Goal: Transaction & Acquisition: Purchase product/service

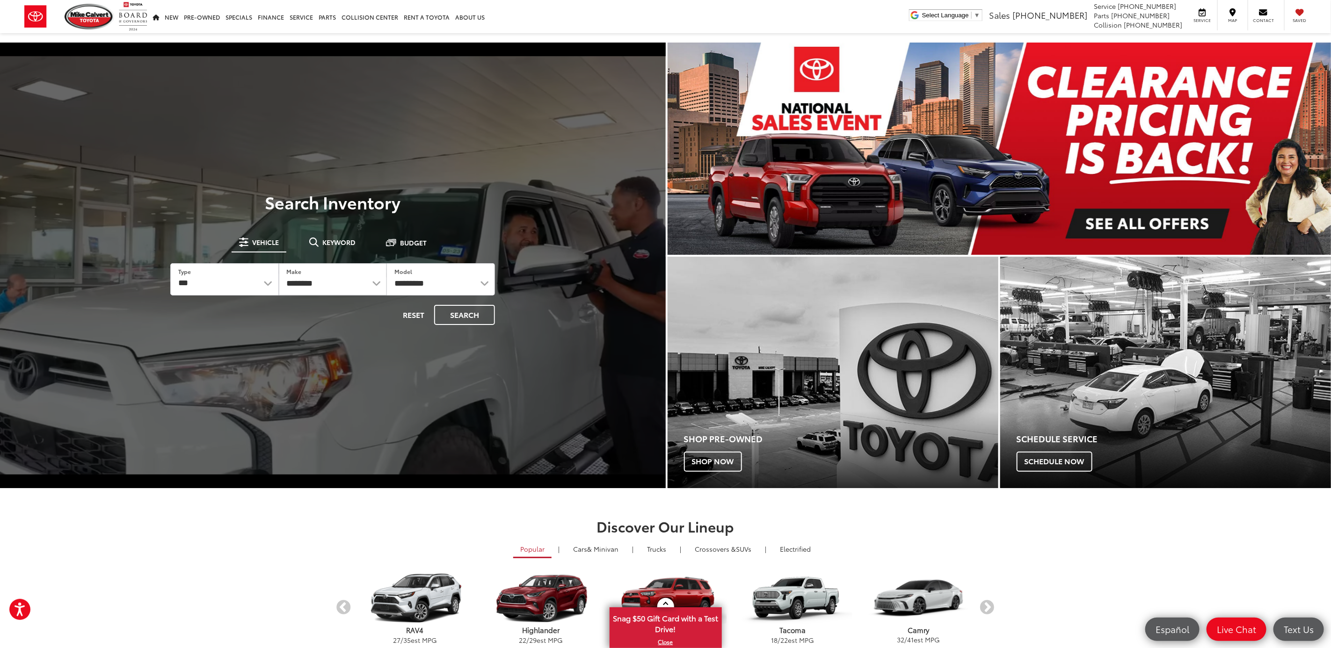
click at [343, 232] on div "**********" at bounding box center [332, 279] width 351 height 117
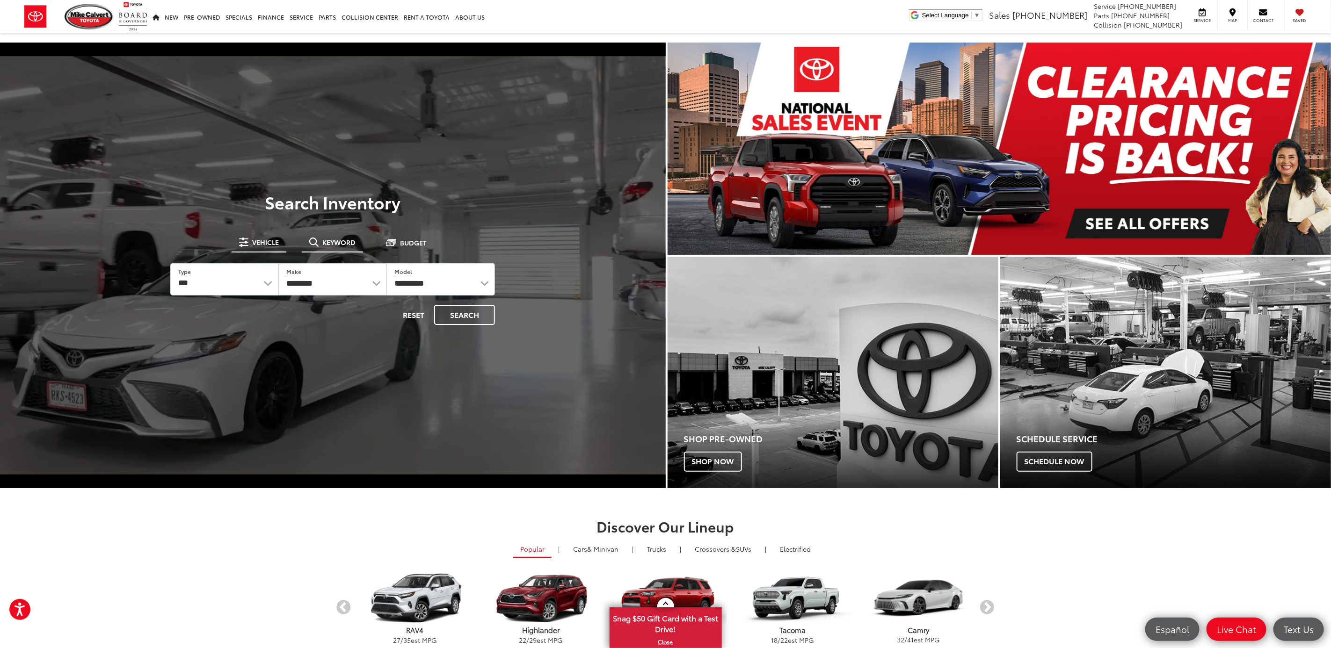
click at [346, 244] on span "Keyword" at bounding box center [338, 242] width 33 height 7
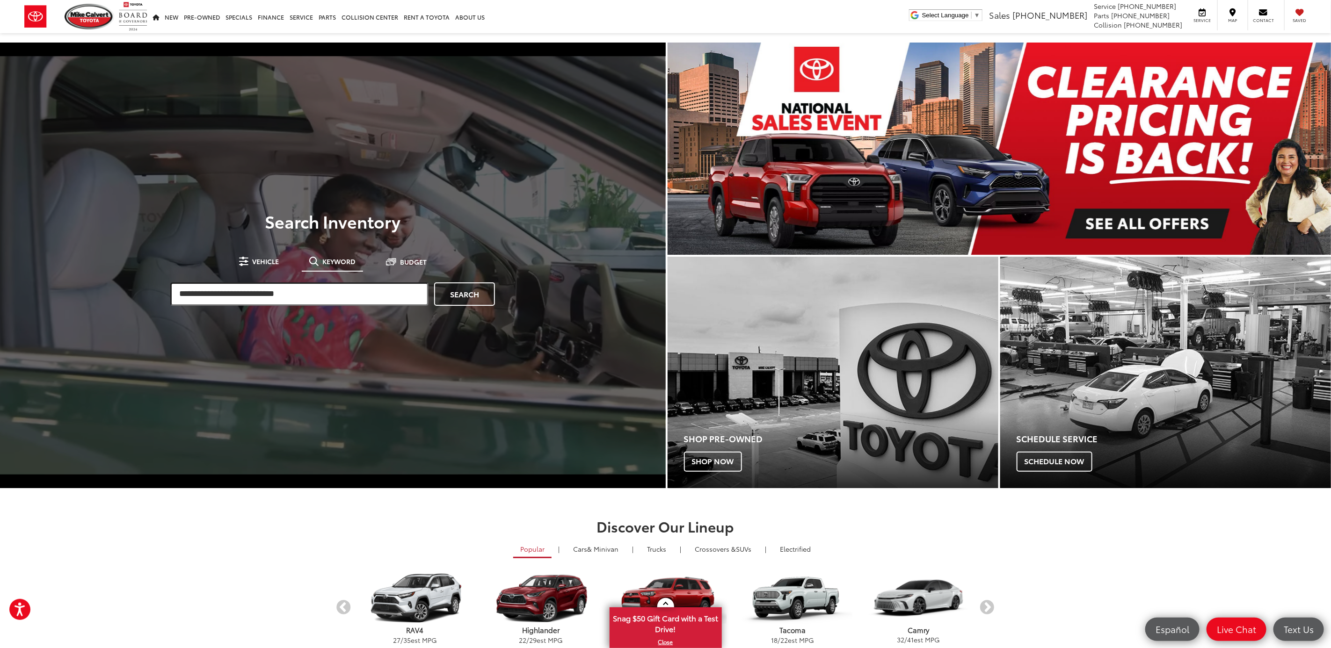
click at [257, 294] on input "search" at bounding box center [299, 293] width 258 height 23
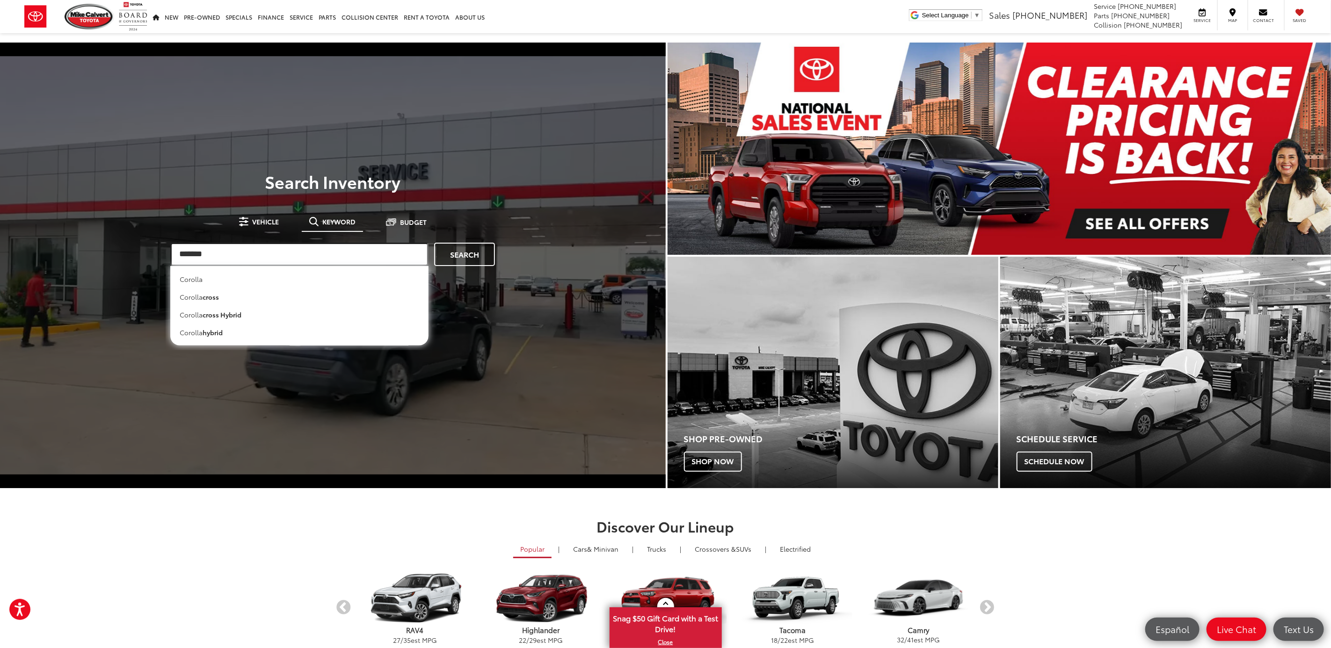
type input "*******"
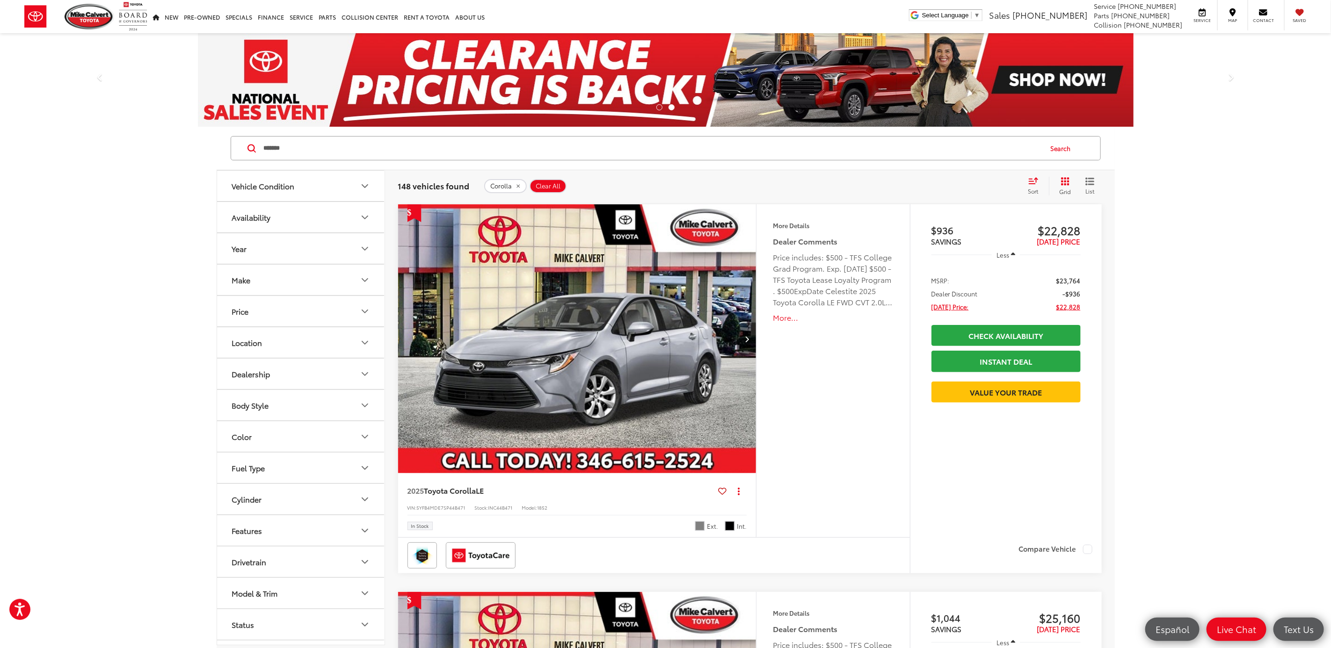
click at [1063, 181] on icon "Grid View" at bounding box center [1065, 181] width 8 height 8
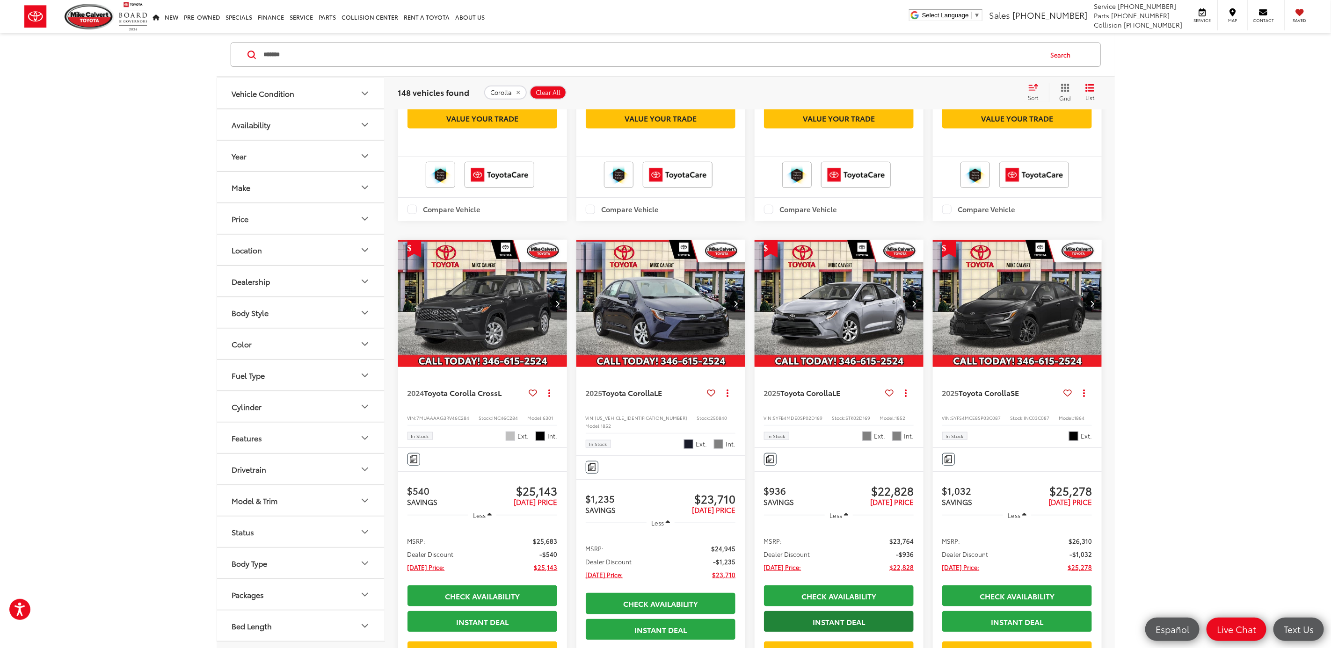
scroll to position [474, 0]
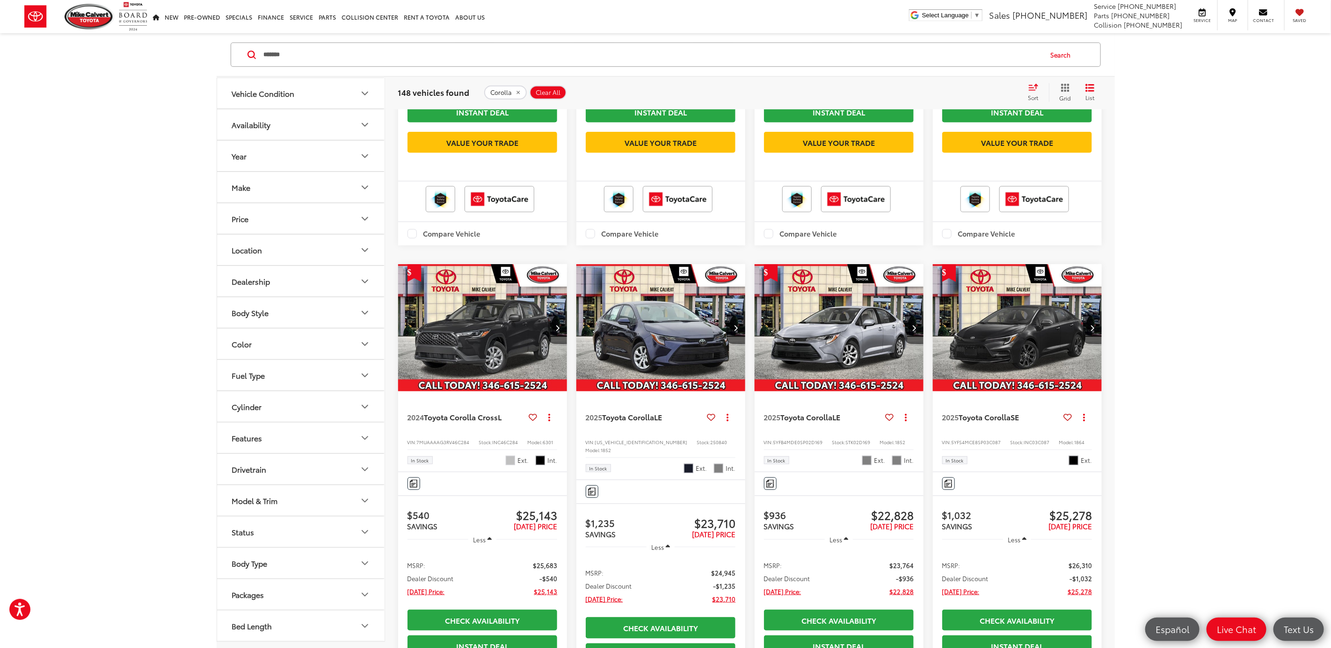
drag, startPoint x: 496, startPoint y: 62, endPoint x: 250, endPoint y: 66, distance: 246.0
click at [250, 66] on div "******* ******* Search" at bounding box center [666, 55] width 870 height 24
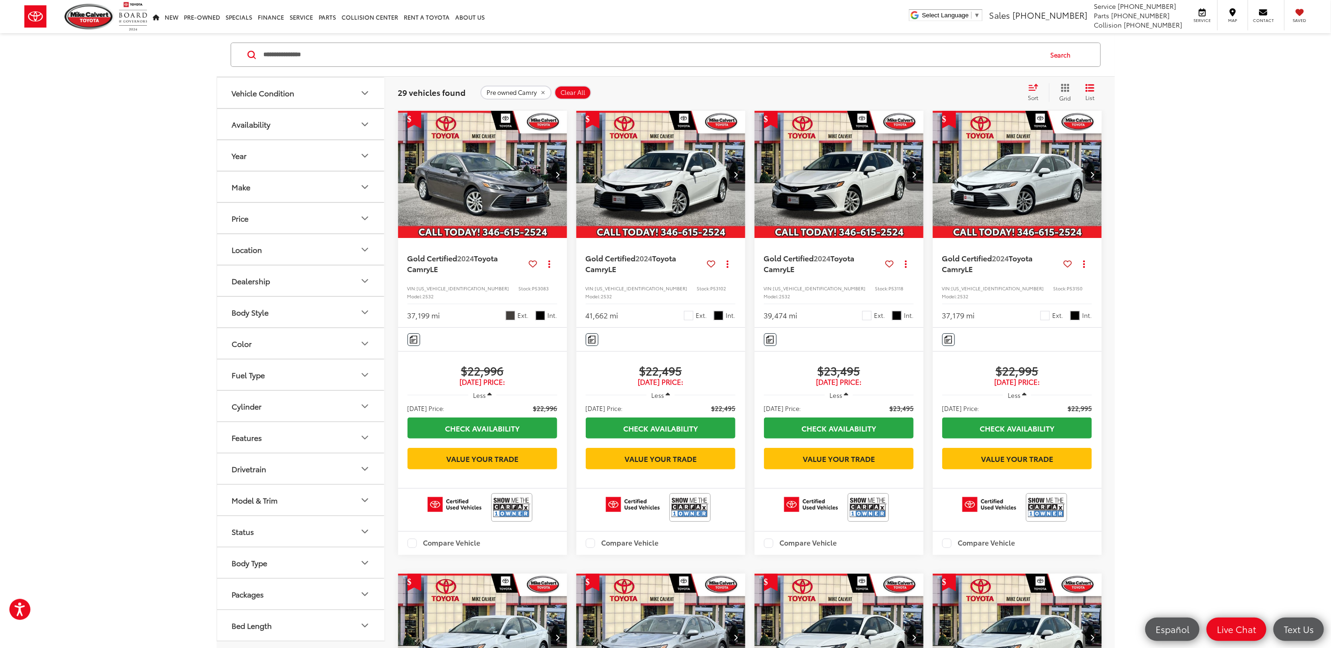
click at [1069, 87] on icon "Grid View" at bounding box center [1065, 88] width 8 height 8
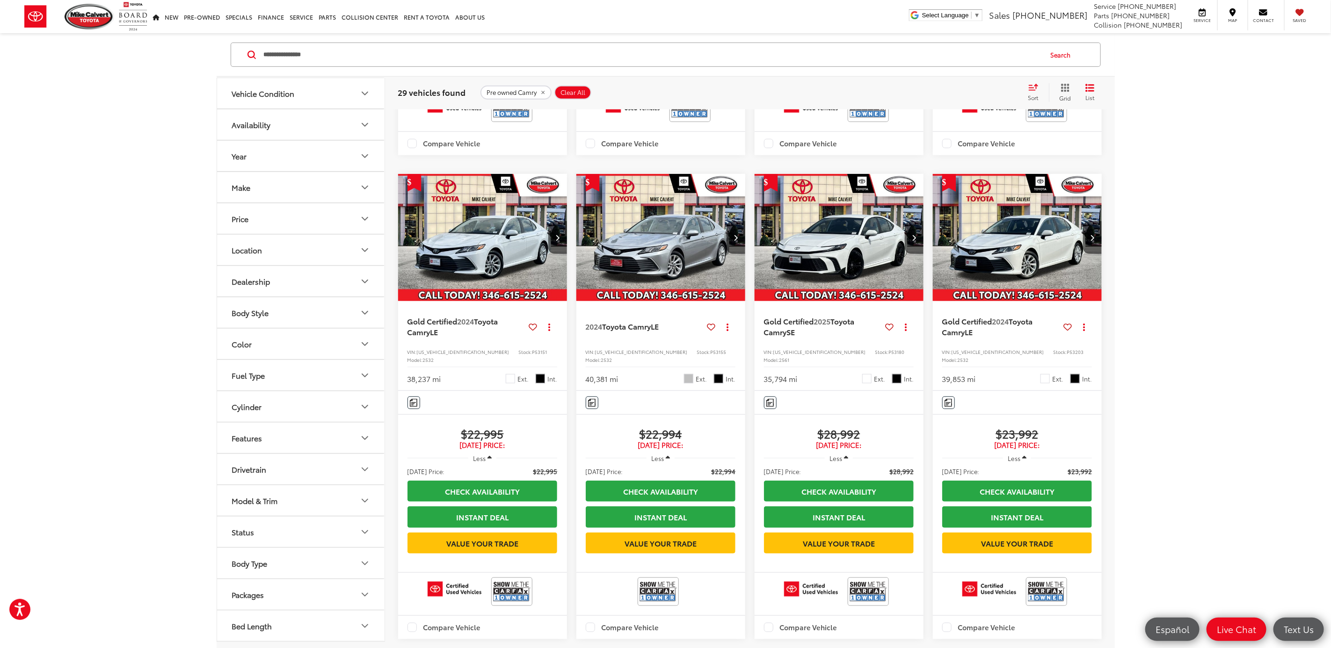
scroll to position [70, 0]
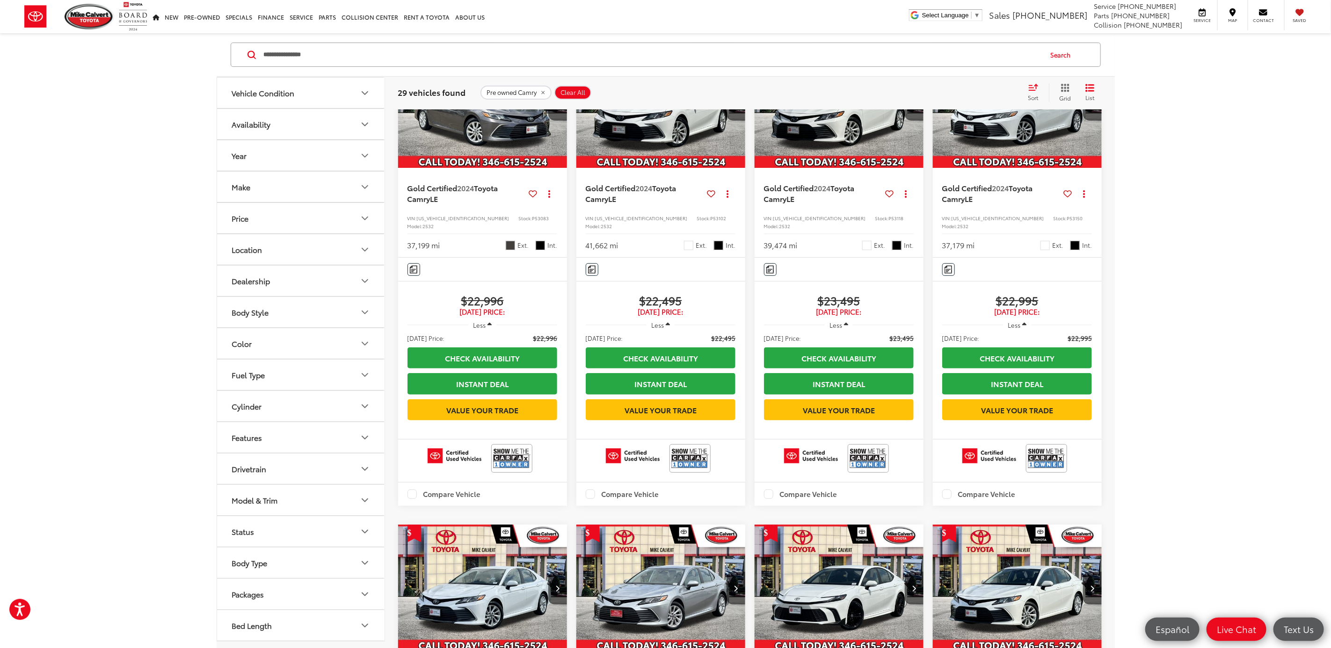
drag, startPoint x: 1037, startPoint y: 90, endPoint x: 1029, endPoint y: 96, distance: 9.7
click at [1029, 96] on div "Sort" at bounding box center [1035, 92] width 25 height 19
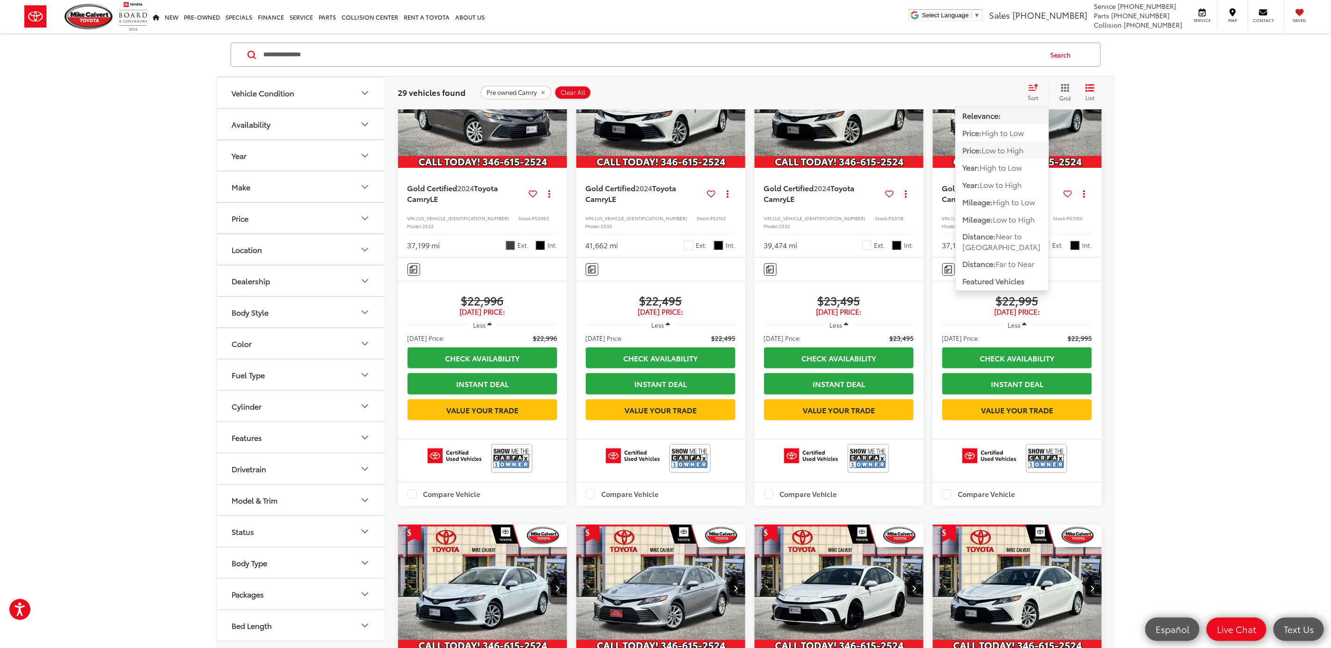
click at [984, 153] on span "Low to High" at bounding box center [1003, 150] width 42 height 11
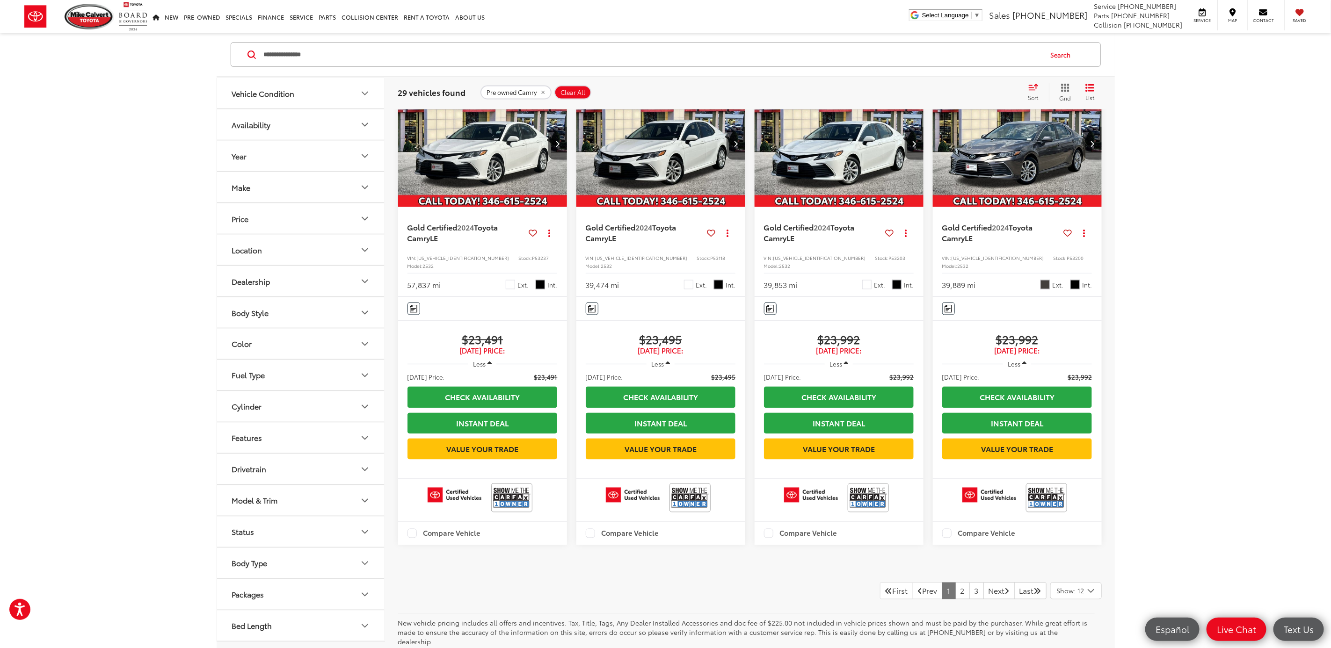
scroll to position [978, 0]
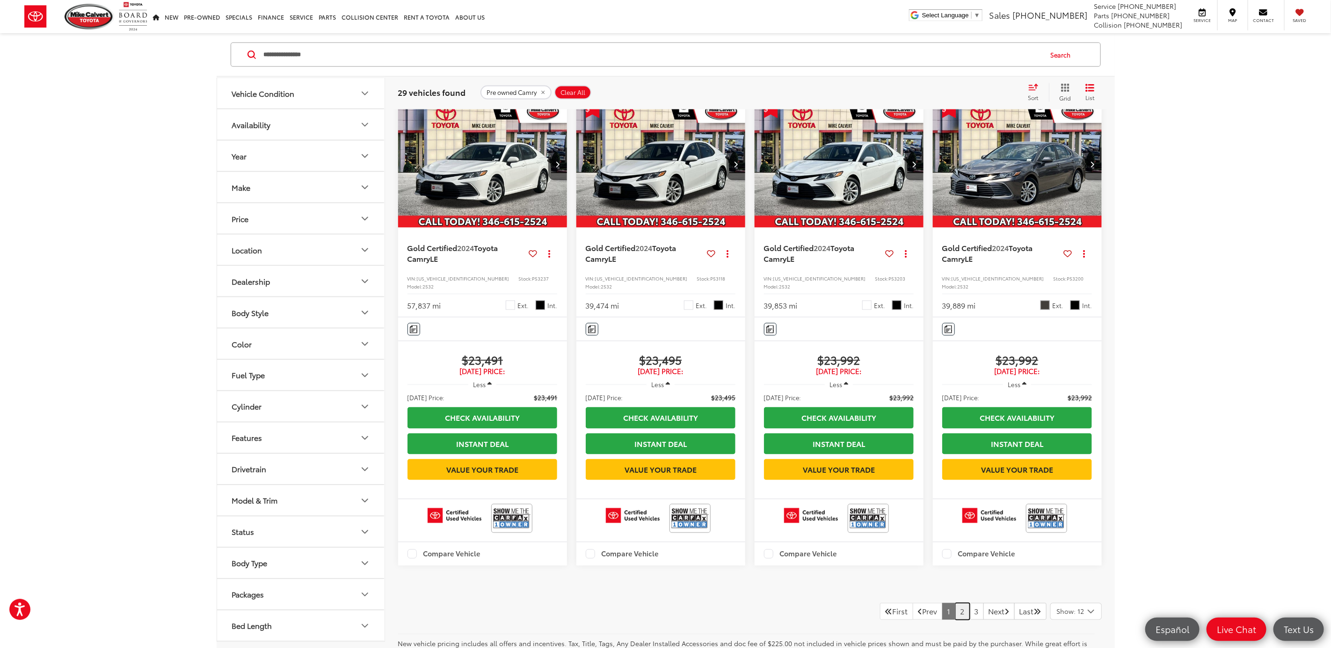
click at [955, 603] on link "2" at bounding box center [962, 611] width 14 height 17
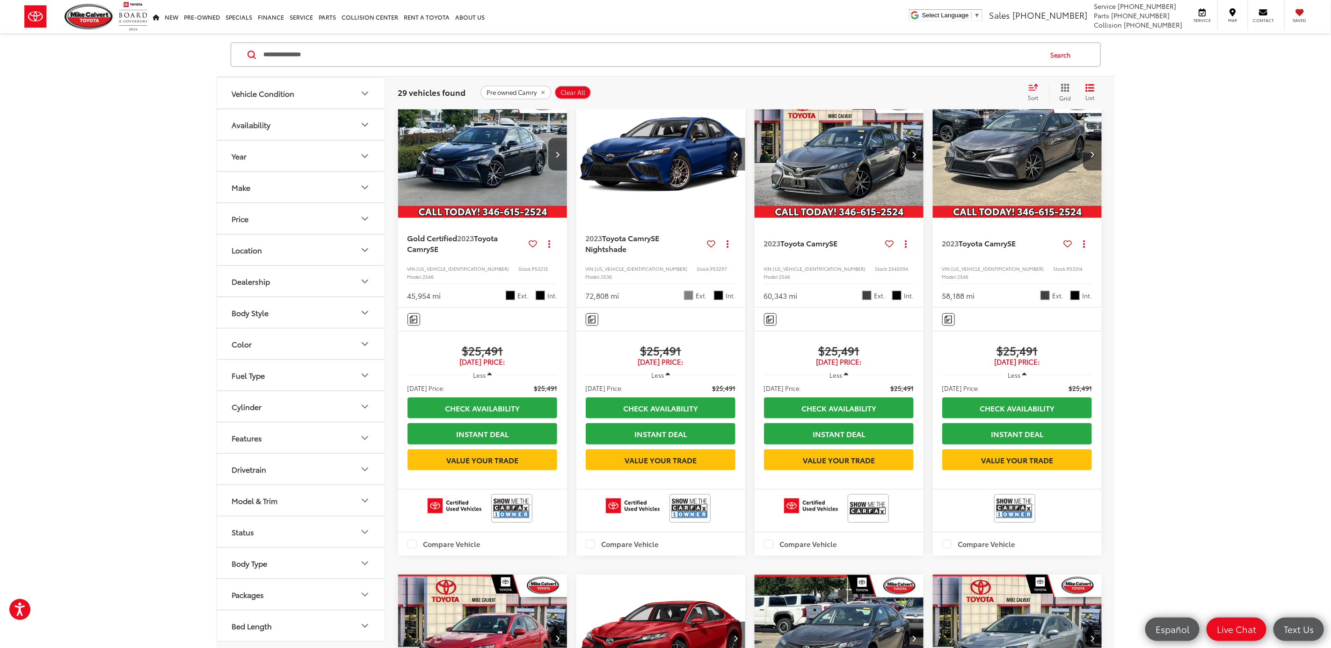
scroll to position [347, 0]
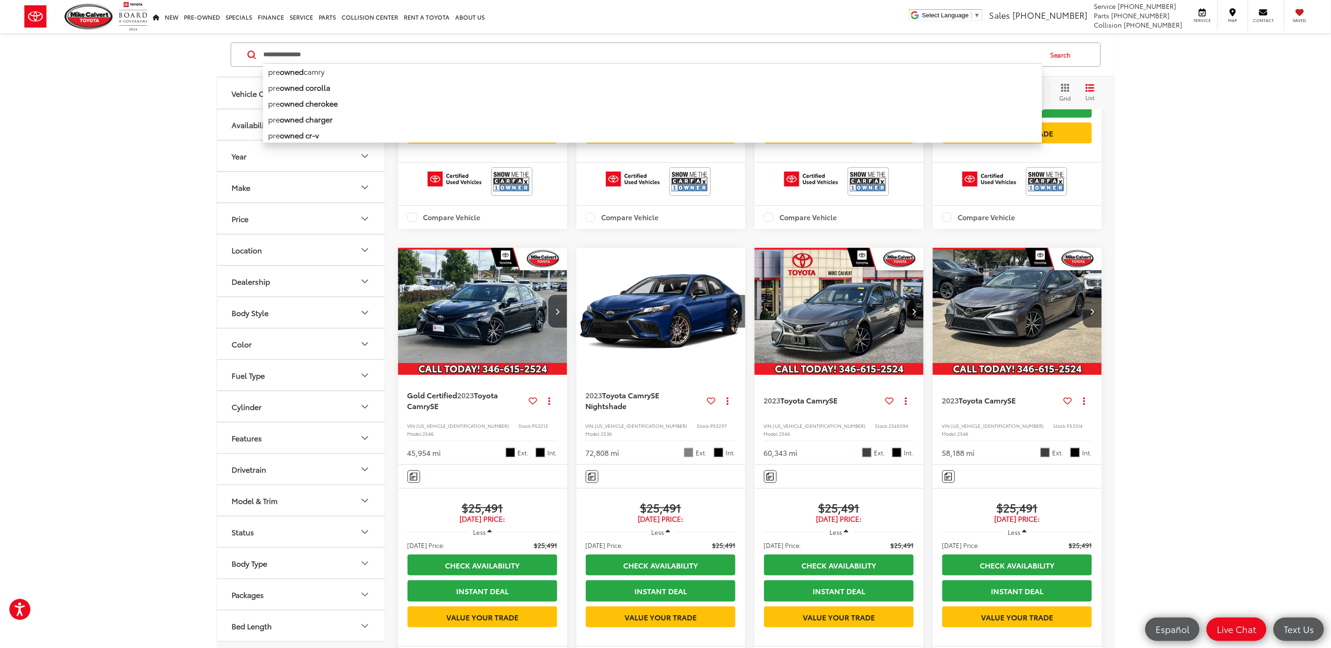
drag, startPoint x: 440, startPoint y: 63, endPoint x: 137, endPoint y: 67, distance: 302.2
click at [137, 67] on div "**********" at bounding box center [665, 520] width 1331 height 1669
type input "*"
click at [292, 69] on b "evrolet" at bounding box center [289, 71] width 25 height 11
type input "*********"
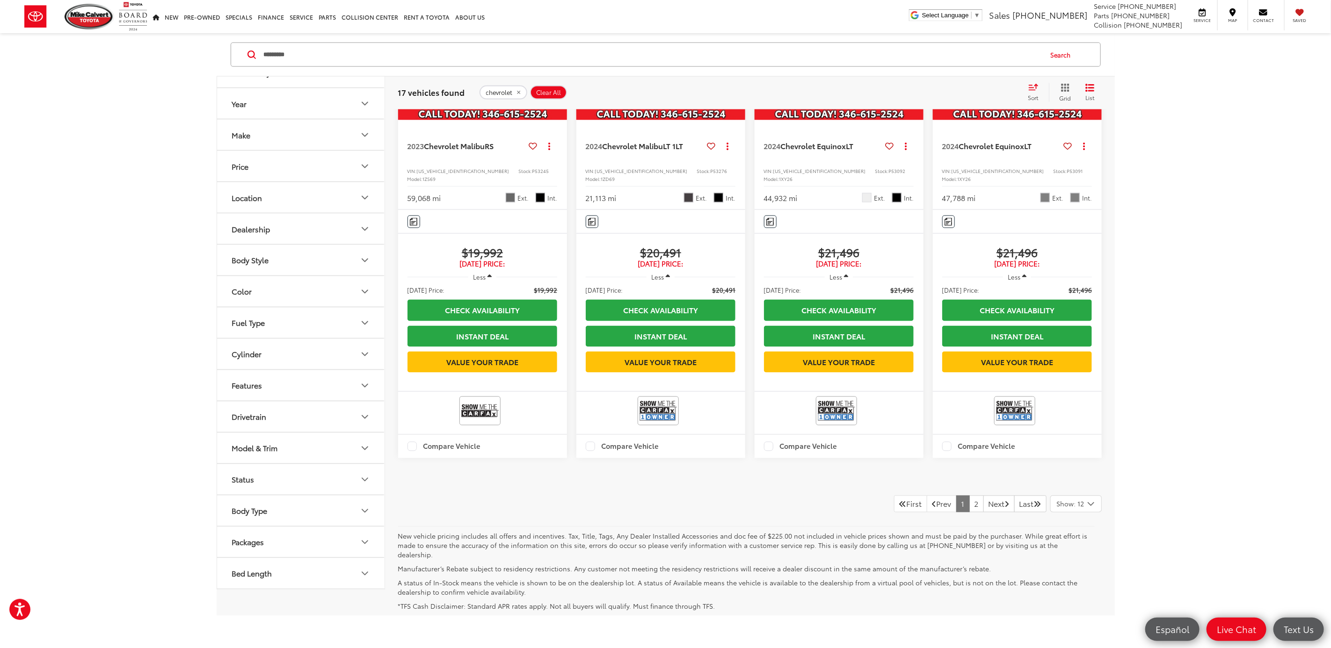
scroll to position [1119, 0]
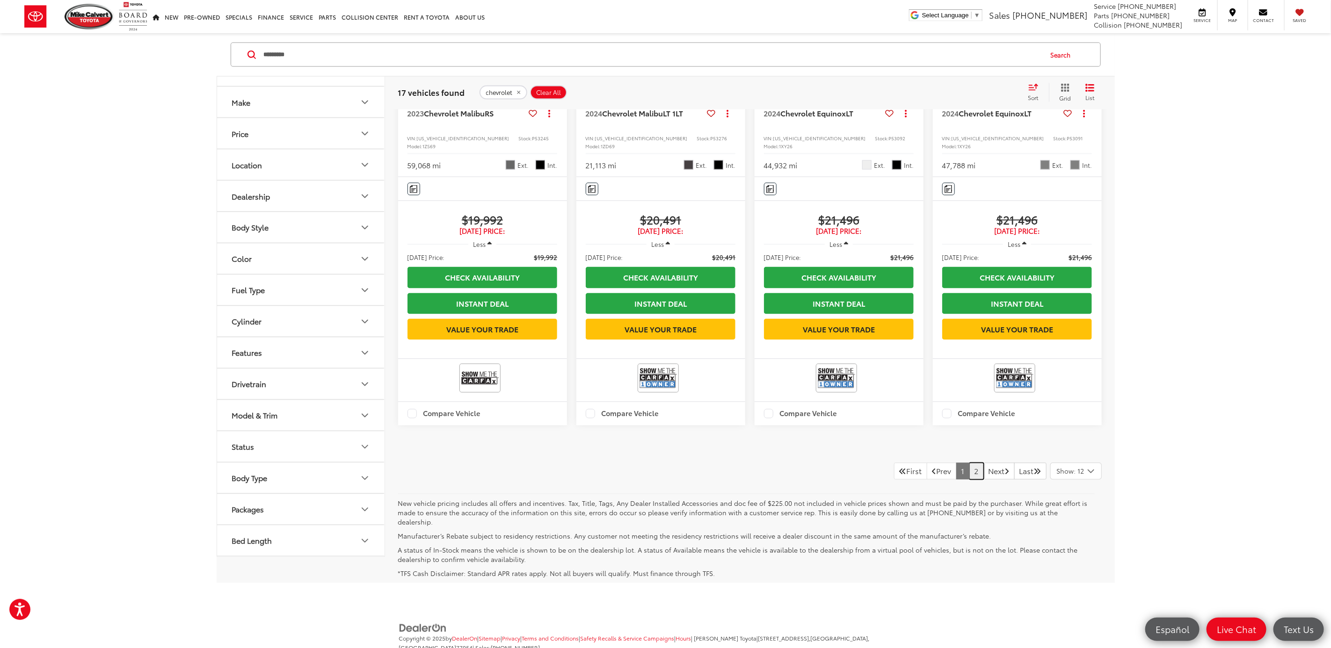
click at [969, 463] on link "2" at bounding box center [976, 471] width 14 height 17
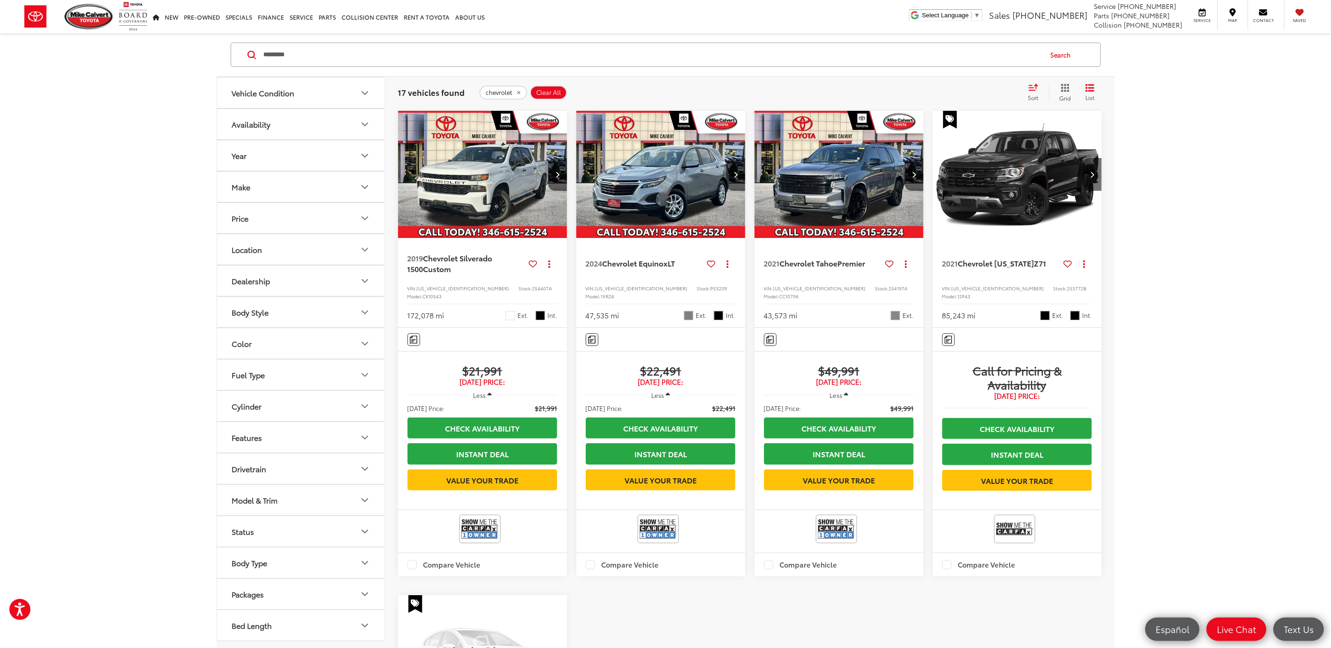
click at [1067, 290] on span "253772B" at bounding box center [1077, 288] width 20 height 7
copy span "253772B"
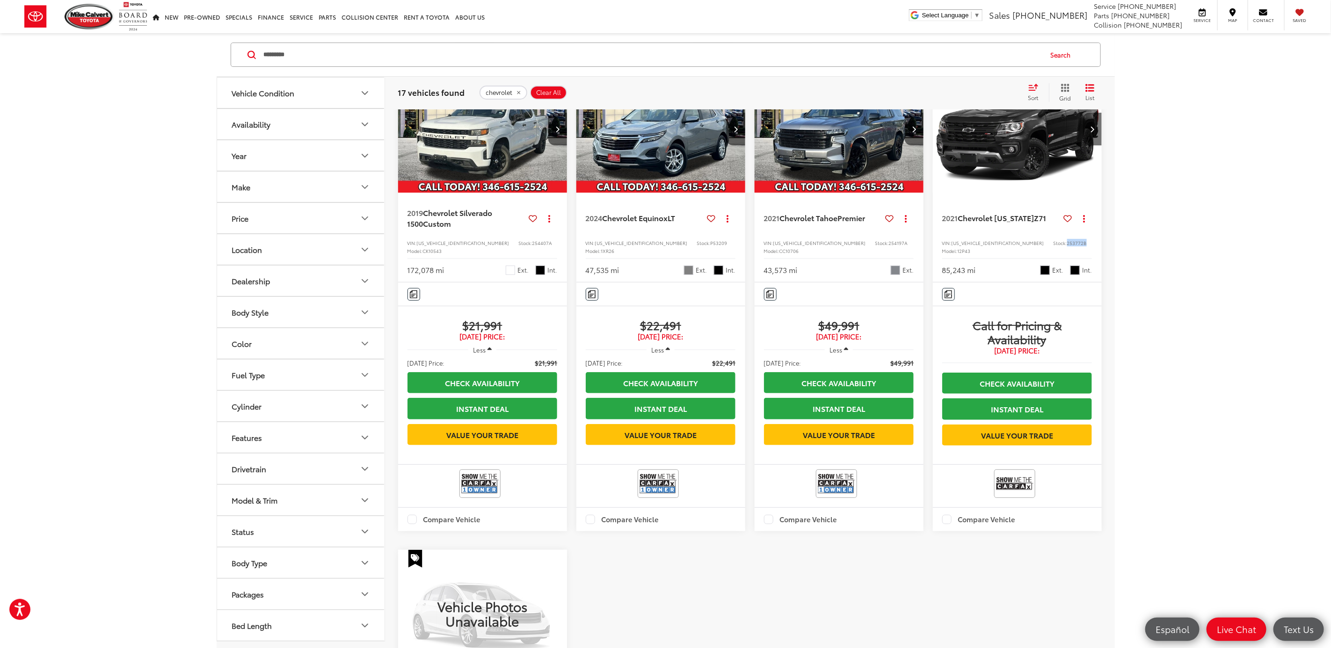
scroll to position [70, 0]
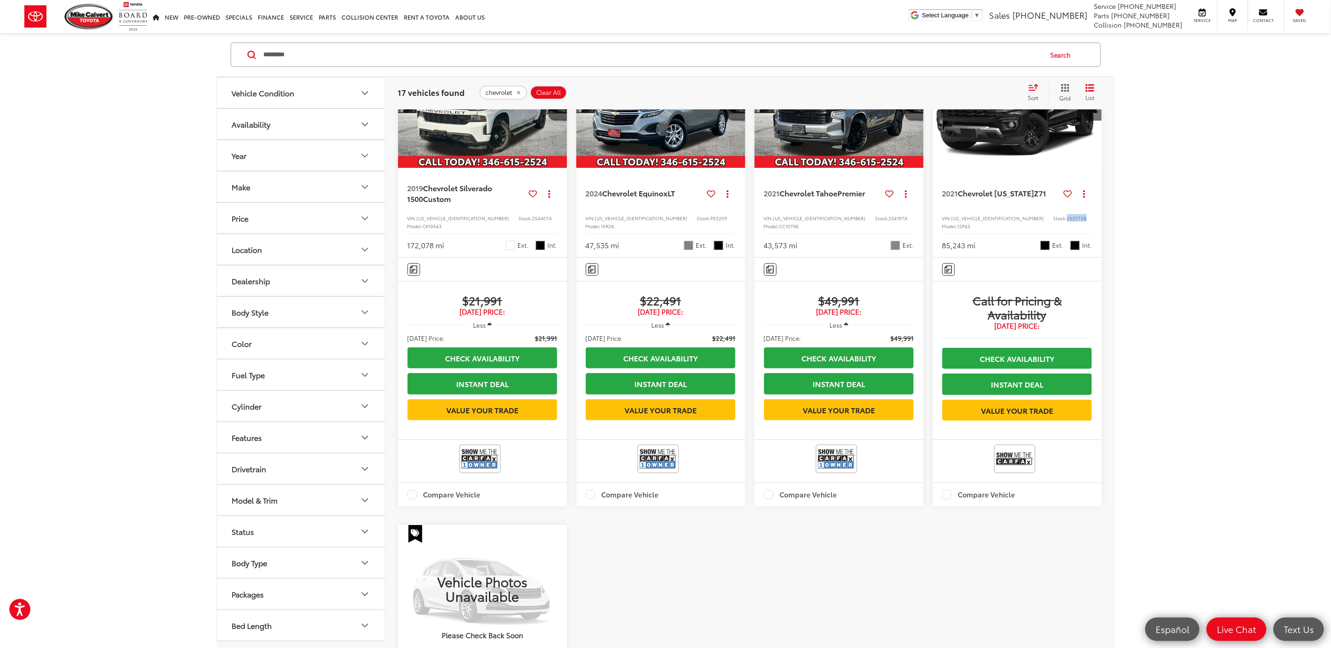
click at [1036, 212] on div "2021 Chevrolet Colorado Z71 Copy Link Share Print View Details VIN: 1GCGSDEN7M1…" at bounding box center [1017, 213] width 169 height 90
click at [1067, 215] on span "253772B" at bounding box center [1077, 218] width 20 height 7
click at [1067, 218] on span "253772B" at bounding box center [1077, 218] width 20 height 7
copy span "253772B"
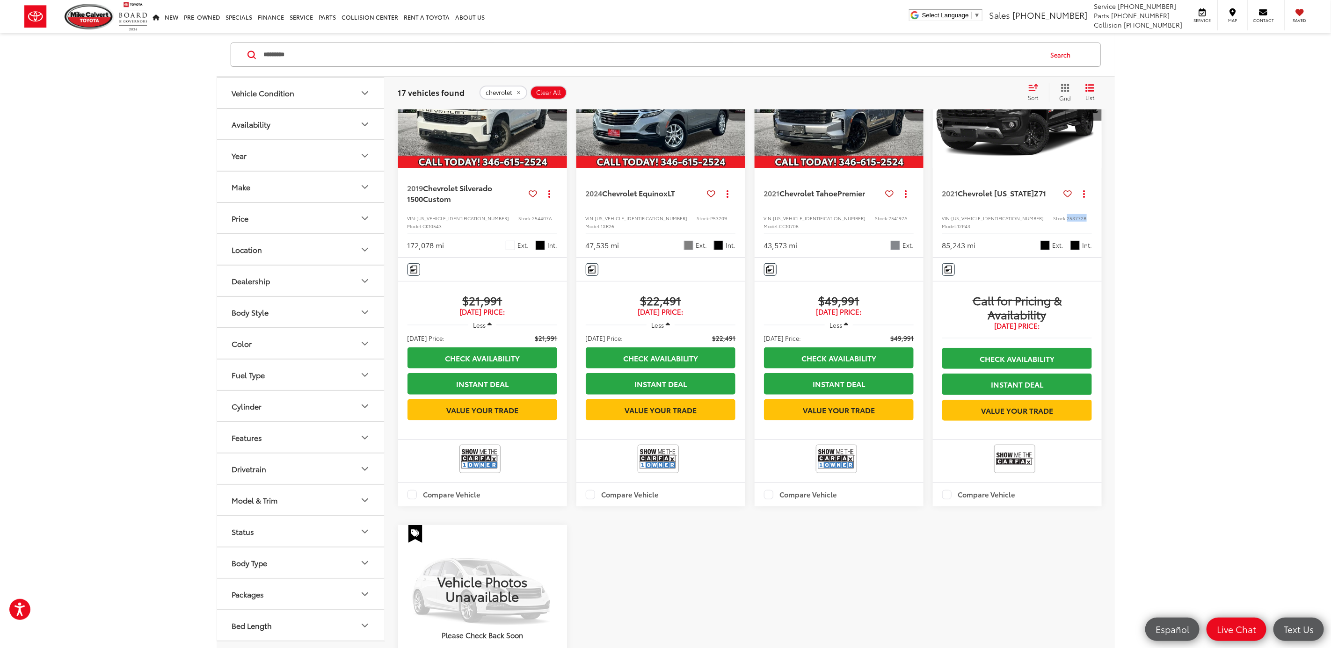
click at [1046, 142] on img "2021 Chevrolet Colorado Z71 0" at bounding box center [1017, 105] width 170 height 128
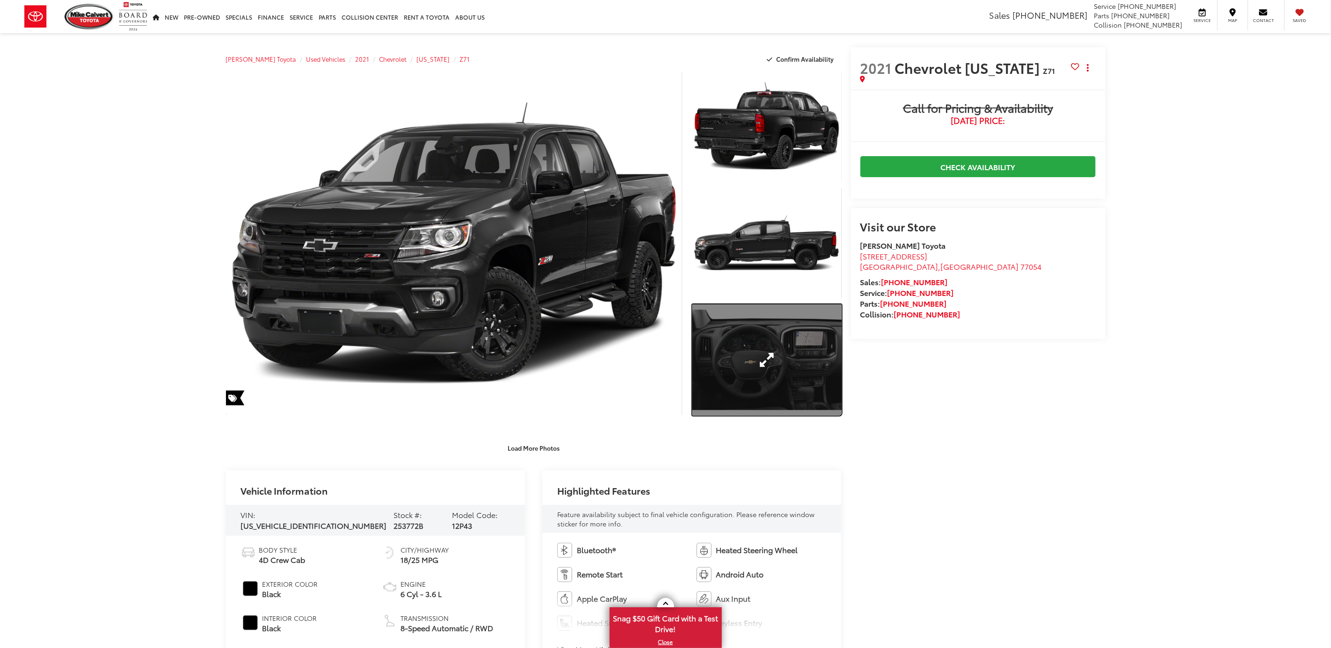
click at [745, 361] on link "Expand Photo 3" at bounding box center [766, 360] width 149 height 112
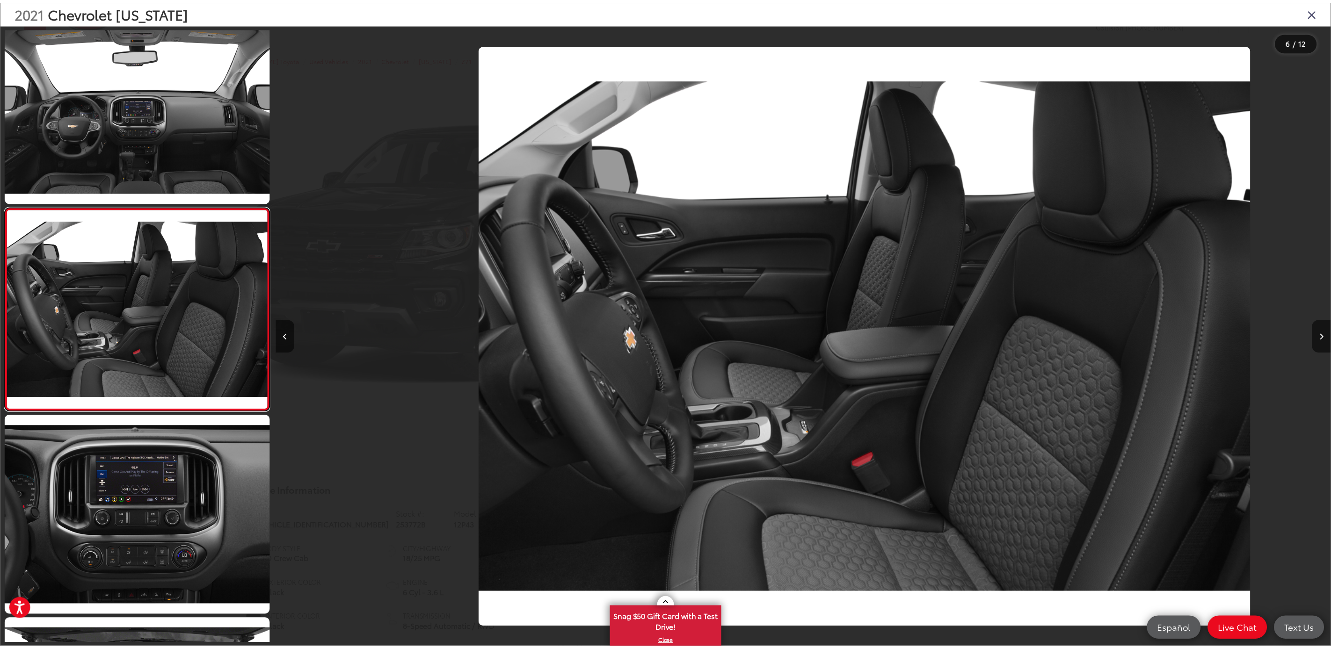
scroll to position [0, 5312]
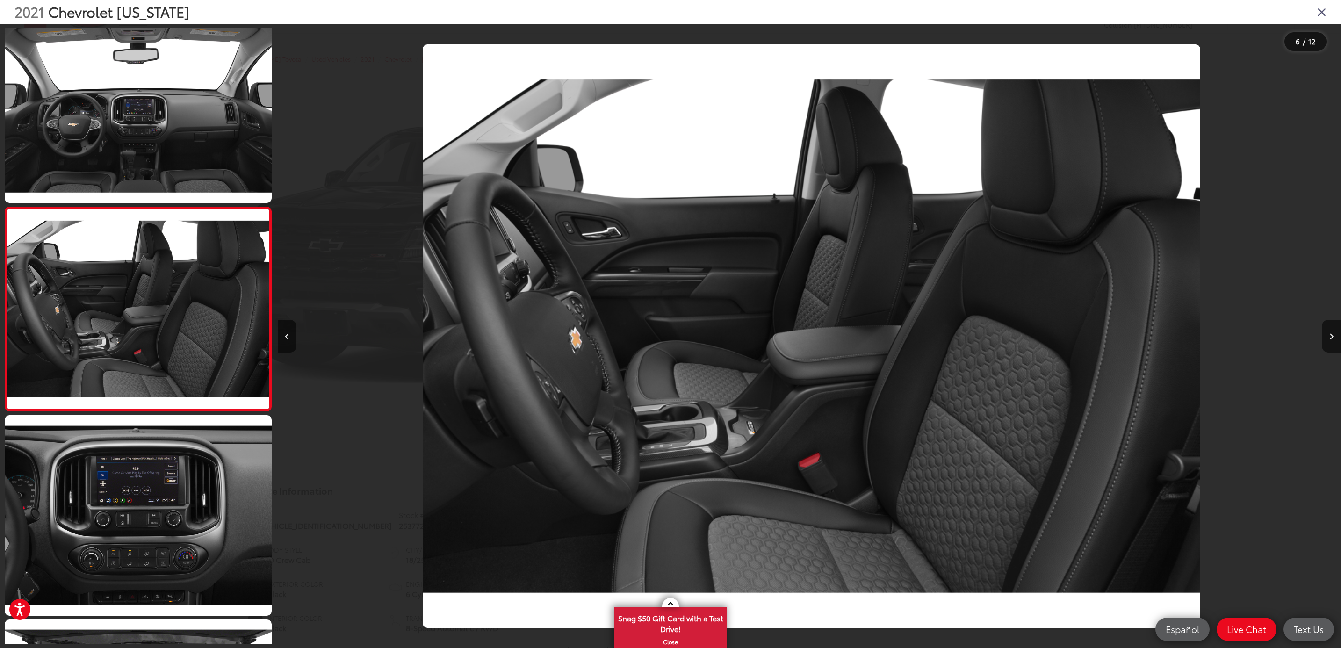
click at [1327, 8] on div "2021 Chevrolet Colorado" at bounding box center [670, 11] width 1340 height 23
click at [1310, 34] on div "6 / 12" at bounding box center [1306, 41] width 42 height 19
click at [1315, 15] on div "2021 Chevrolet Colorado" at bounding box center [670, 11] width 1340 height 23
click at [1326, 11] on icon "Close gallery" at bounding box center [1321, 12] width 9 height 12
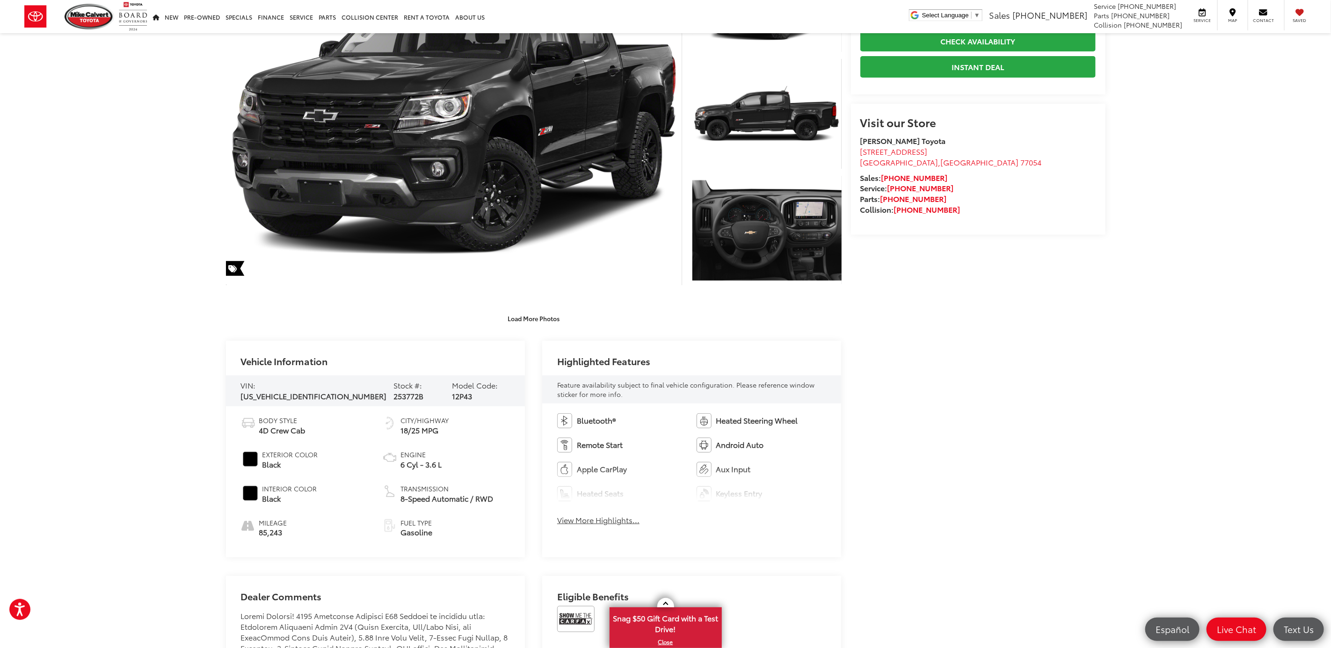
scroll to position [140, 0]
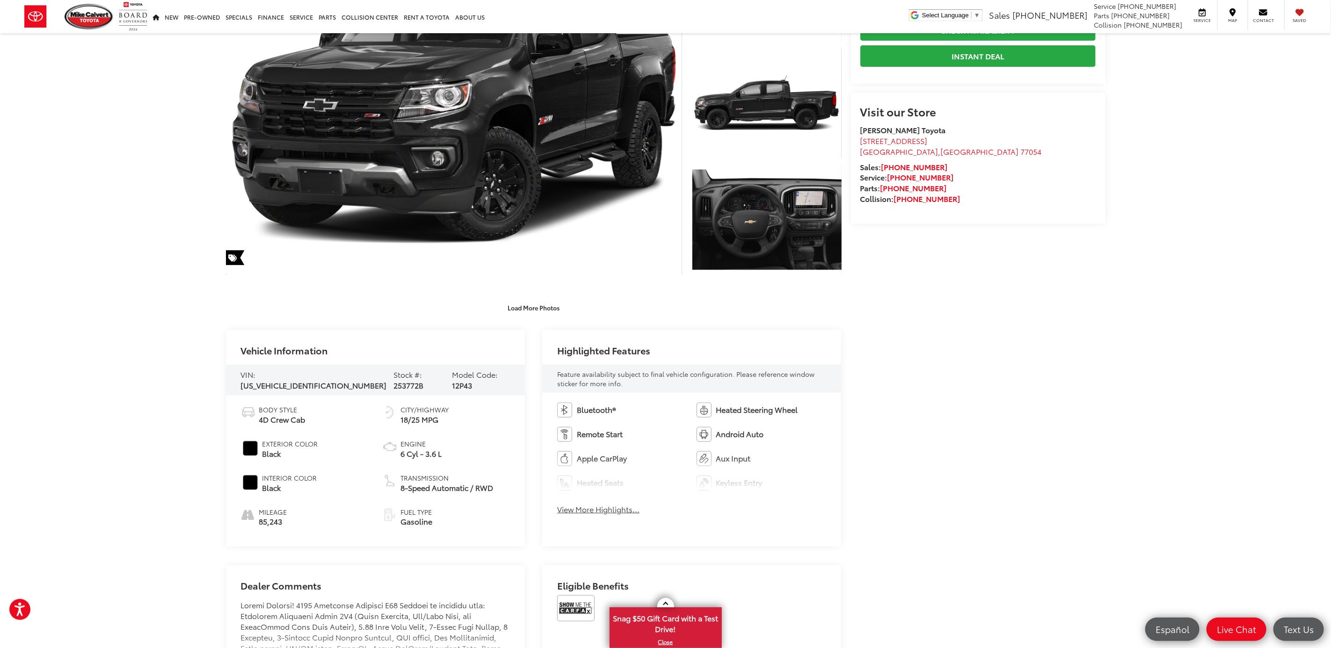
click at [295, 380] on span "1GCGSDEN7M1281217" at bounding box center [314, 385] width 146 height 11
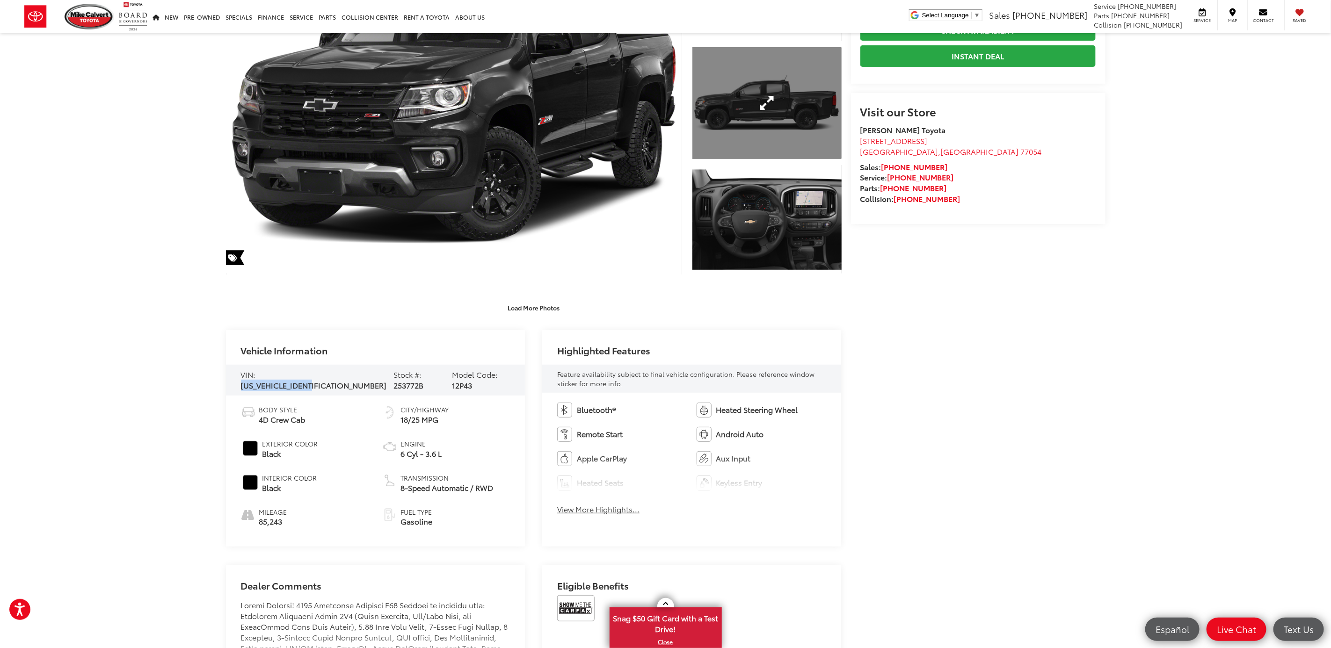
copy span "1GCGSDEN7M1281217"
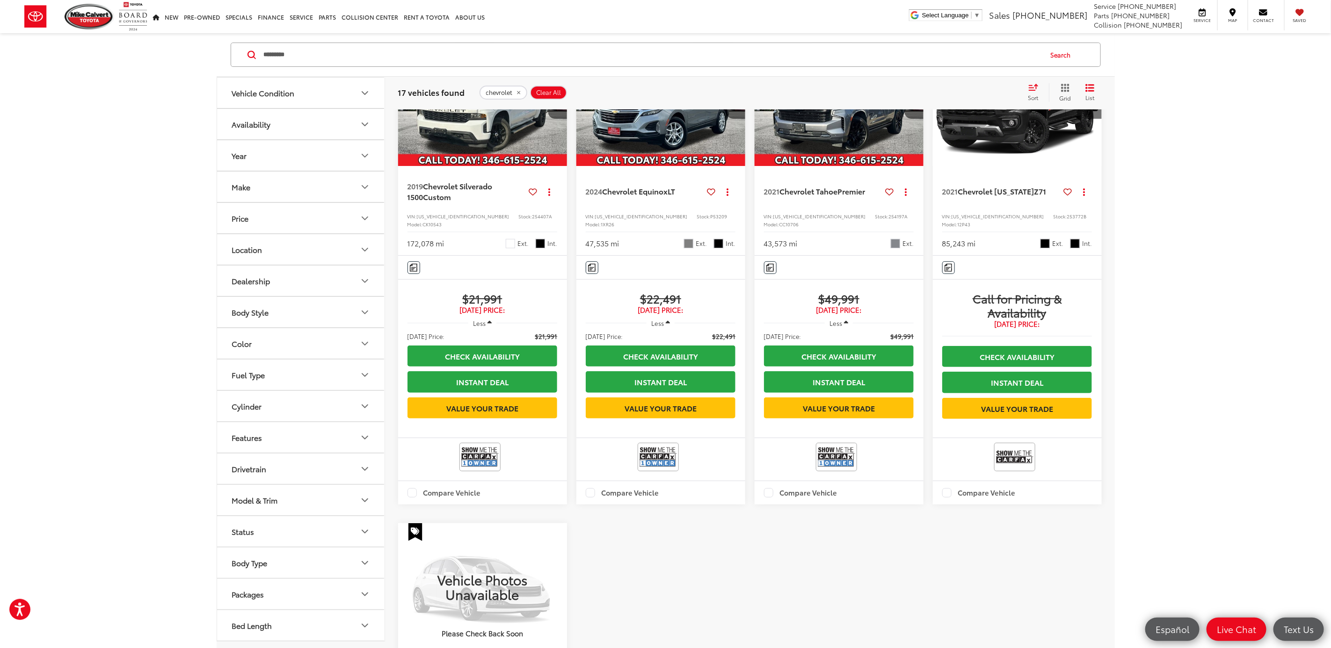
scroll to position [70, 0]
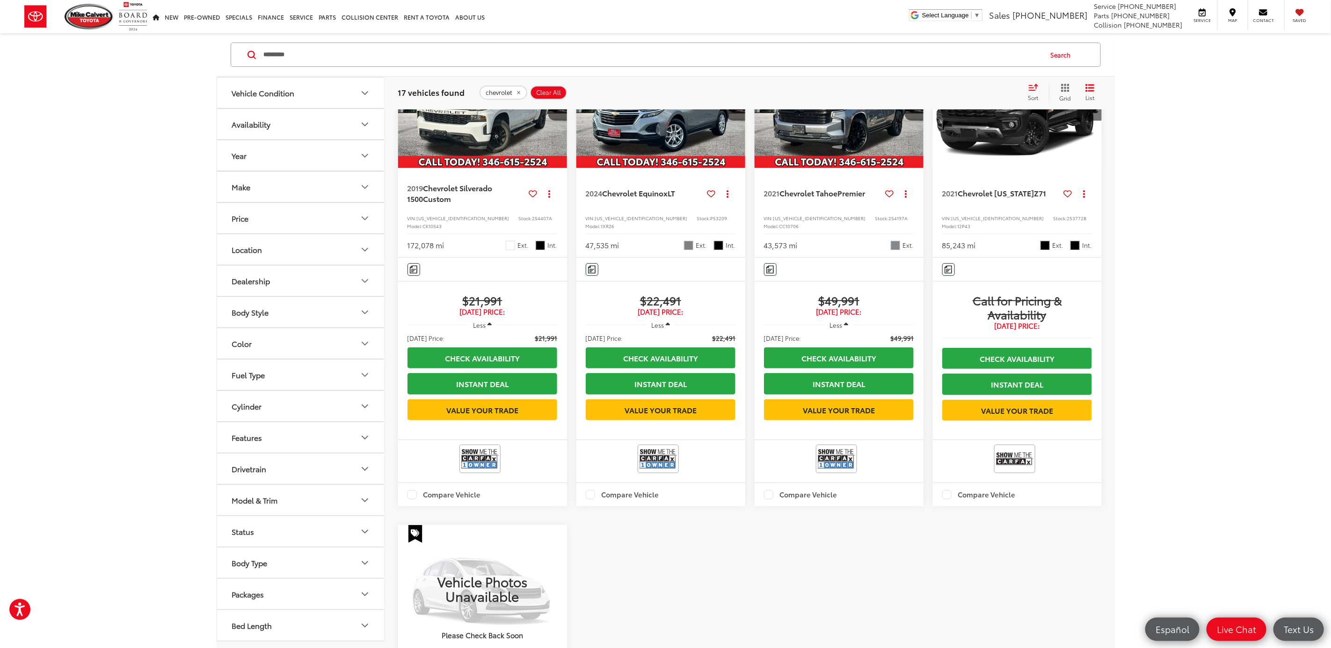
drag, startPoint x: 337, startPoint y: 49, endPoint x: 122, endPoint y: 59, distance: 214.9
click at [122, 59] on div "Vehicle Condition Availability Year Make Price ***** — ****** 5000 51000 Specia…" at bounding box center [665, 546] width 1331 height 1167
type input "*"
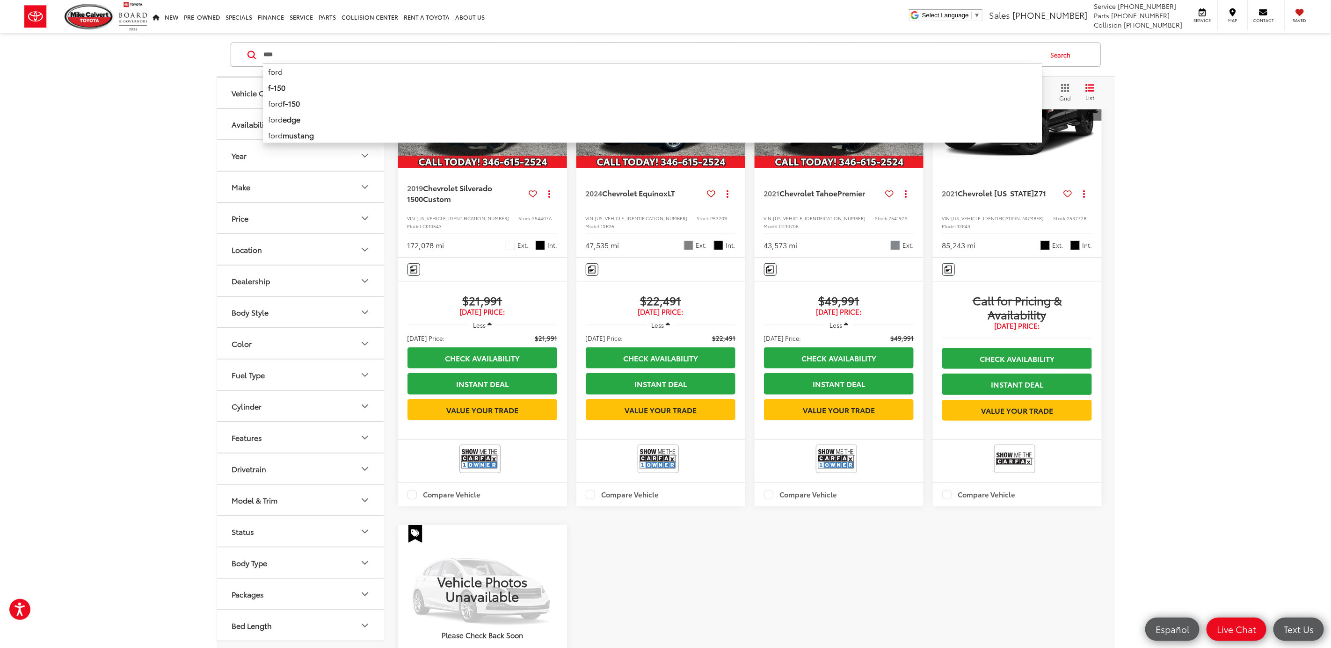
type input "****"
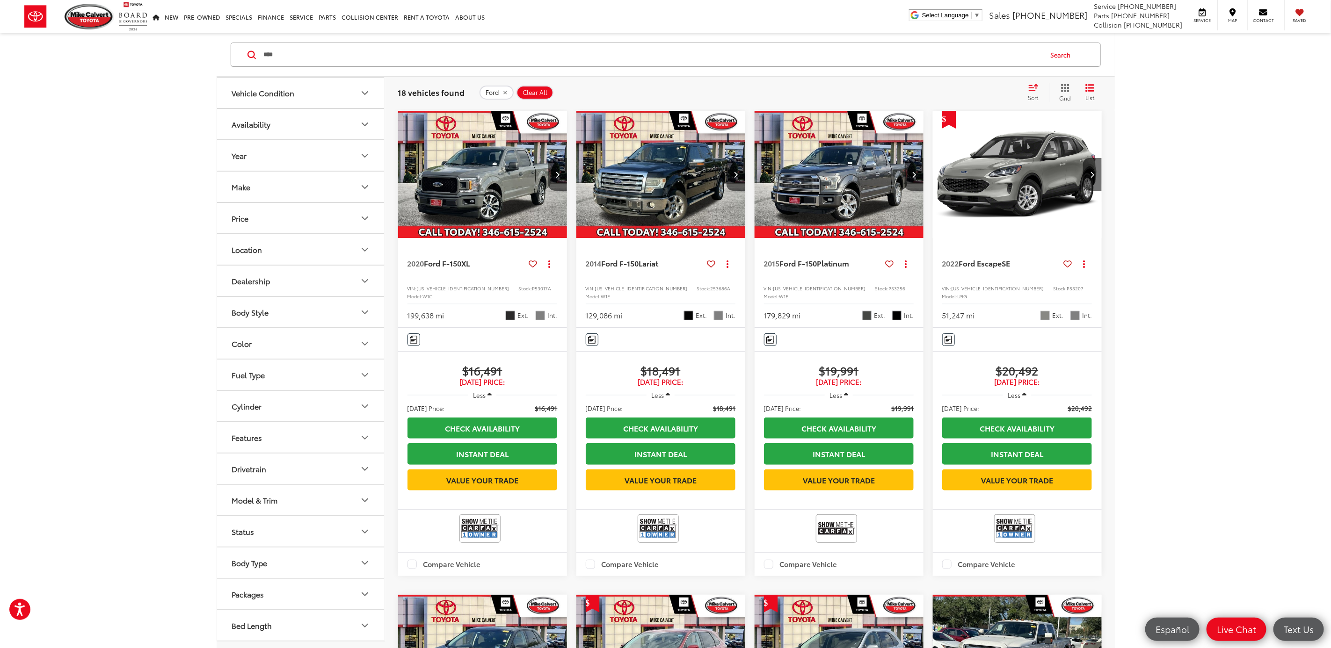
click at [1031, 93] on div "Sort" at bounding box center [1035, 92] width 25 height 19
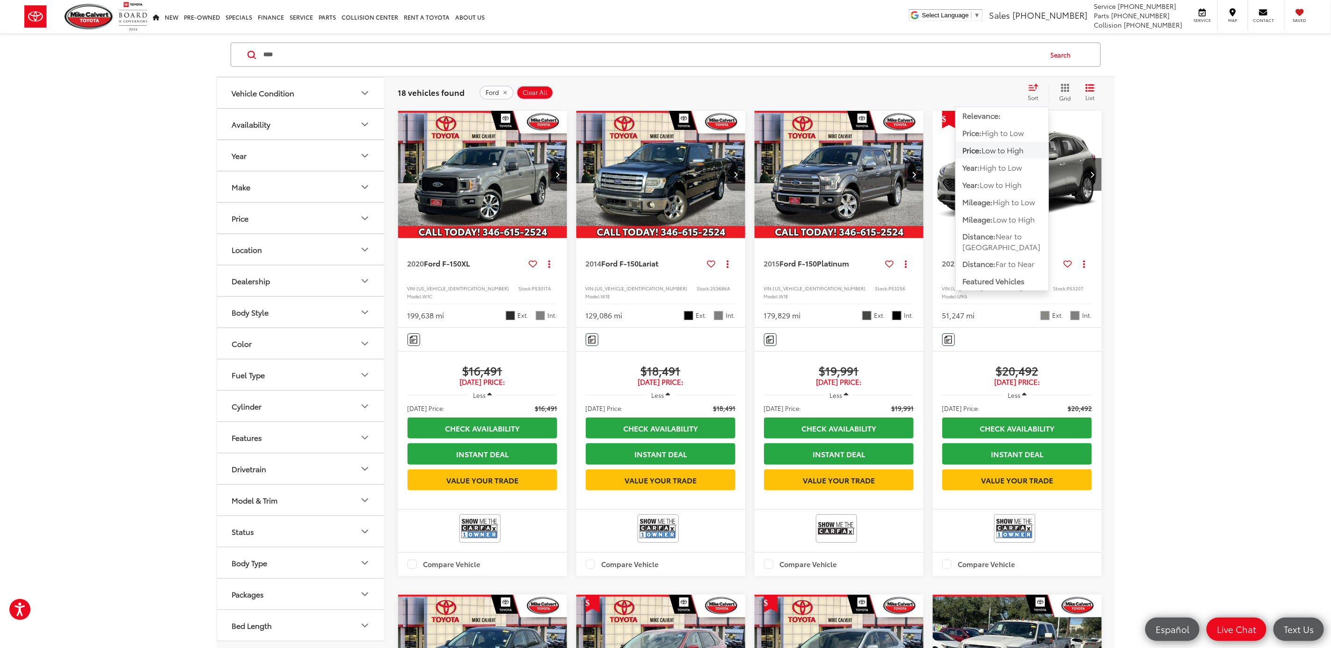
click at [975, 155] on span "Price:" at bounding box center [971, 150] width 19 height 11
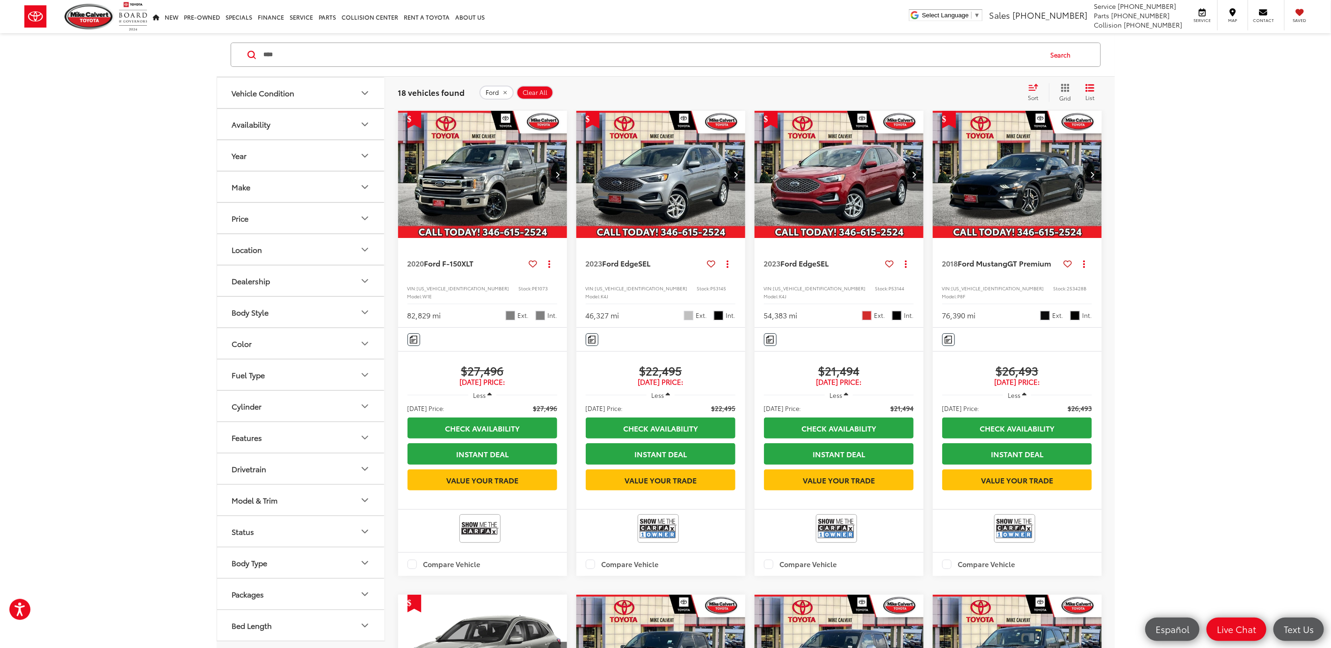
click at [1030, 87] on icon "Select sort value" at bounding box center [1033, 87] width 10 height 7
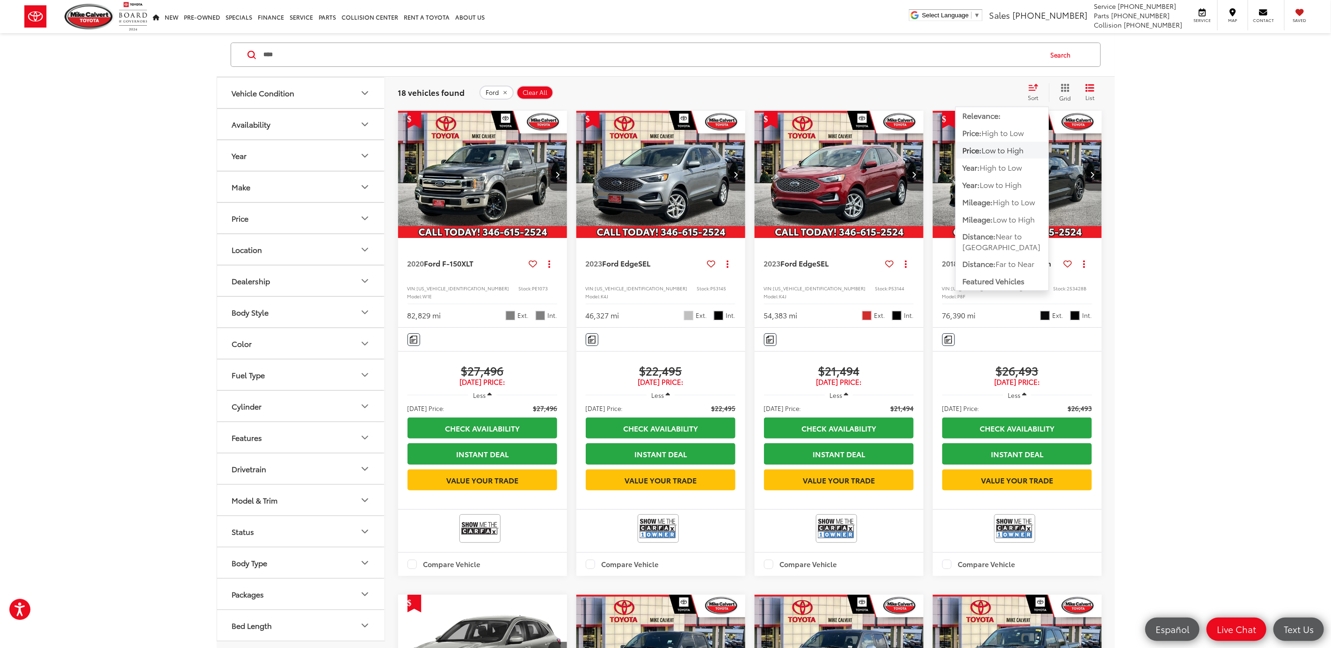
click at [991, 156] on button "Price: Low to High" at bounding box center [1001, 150] width 93 height 17
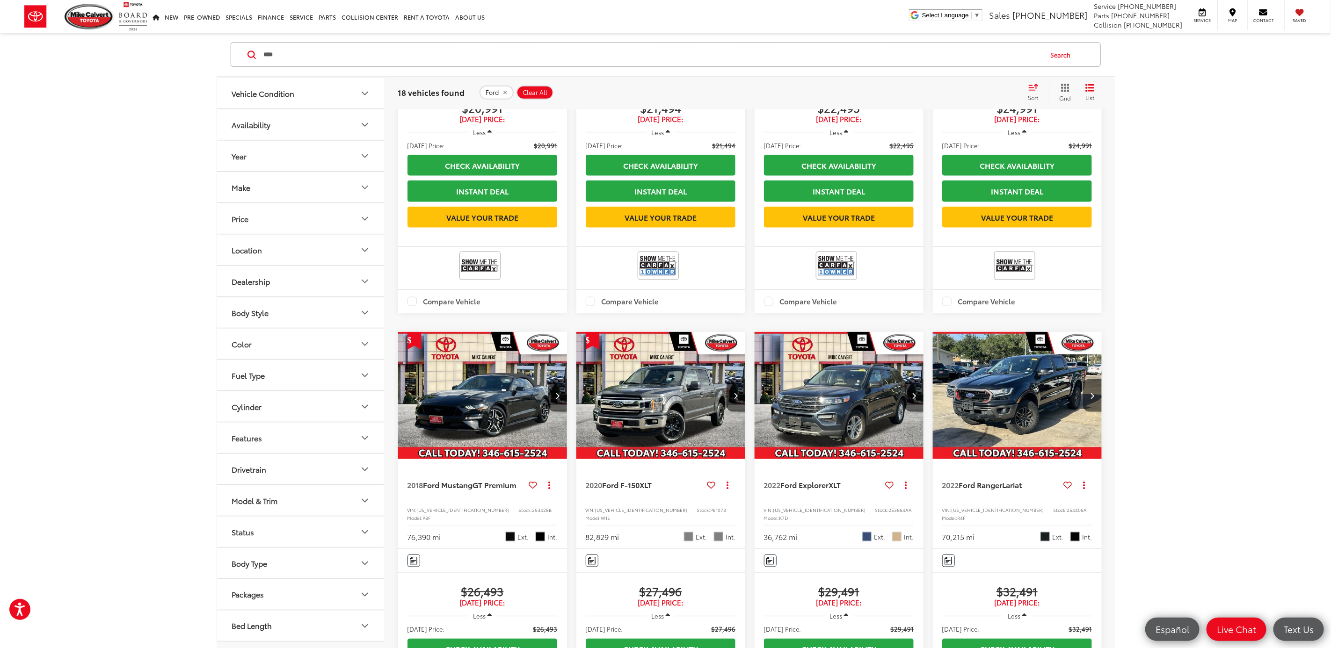
scroll to position [772, 0]
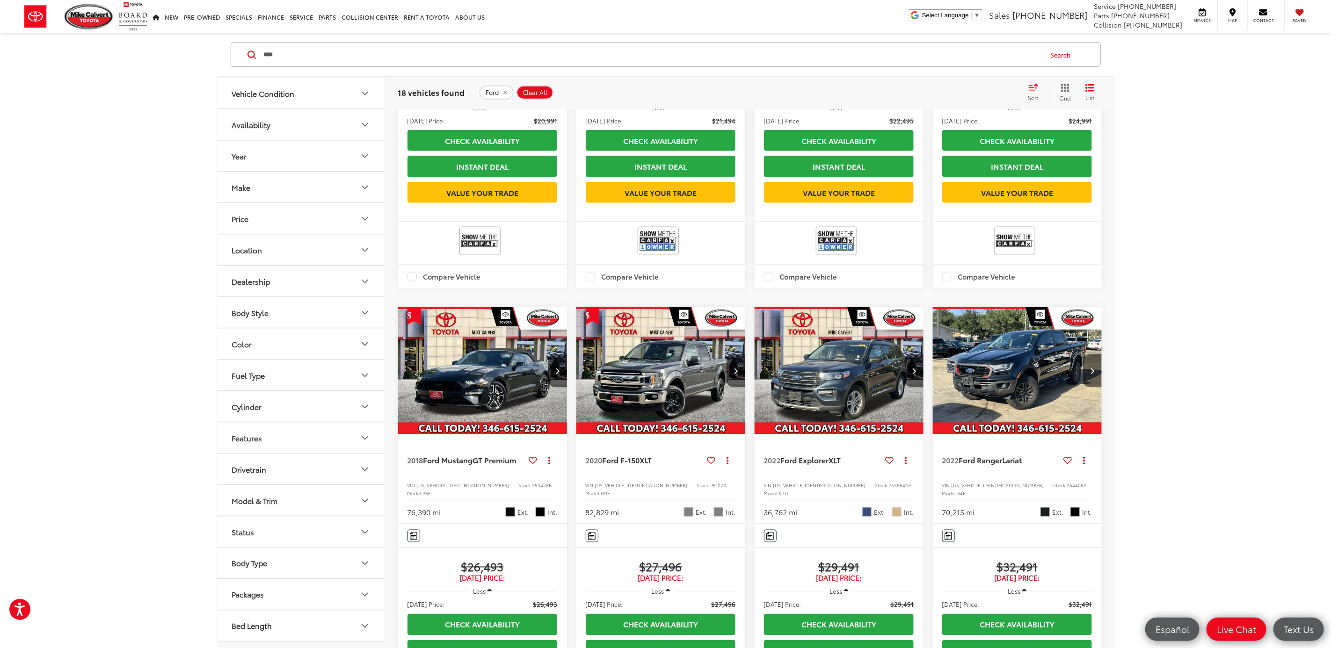
click at [710, 482] on span "PE1073" at bounding box center [718, 485] width 16 height 7
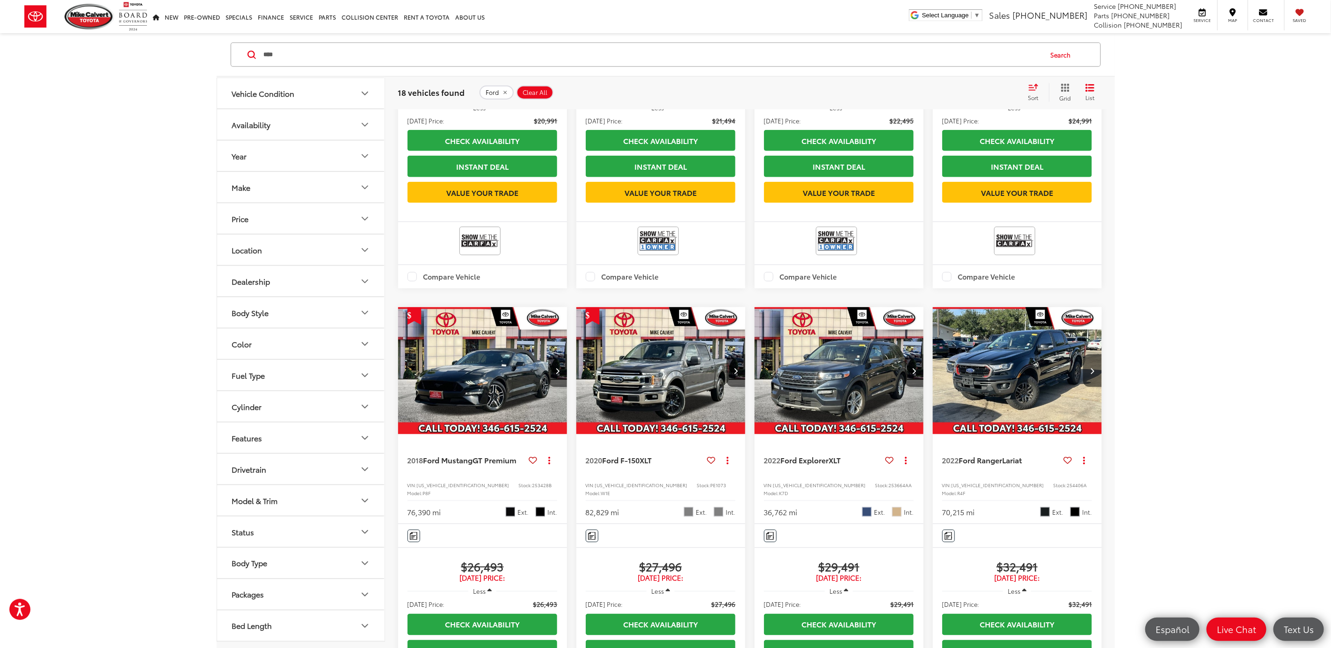
click at [710, 482] on span "PE1073" at bounding box center [718, 485] width 16 height 7
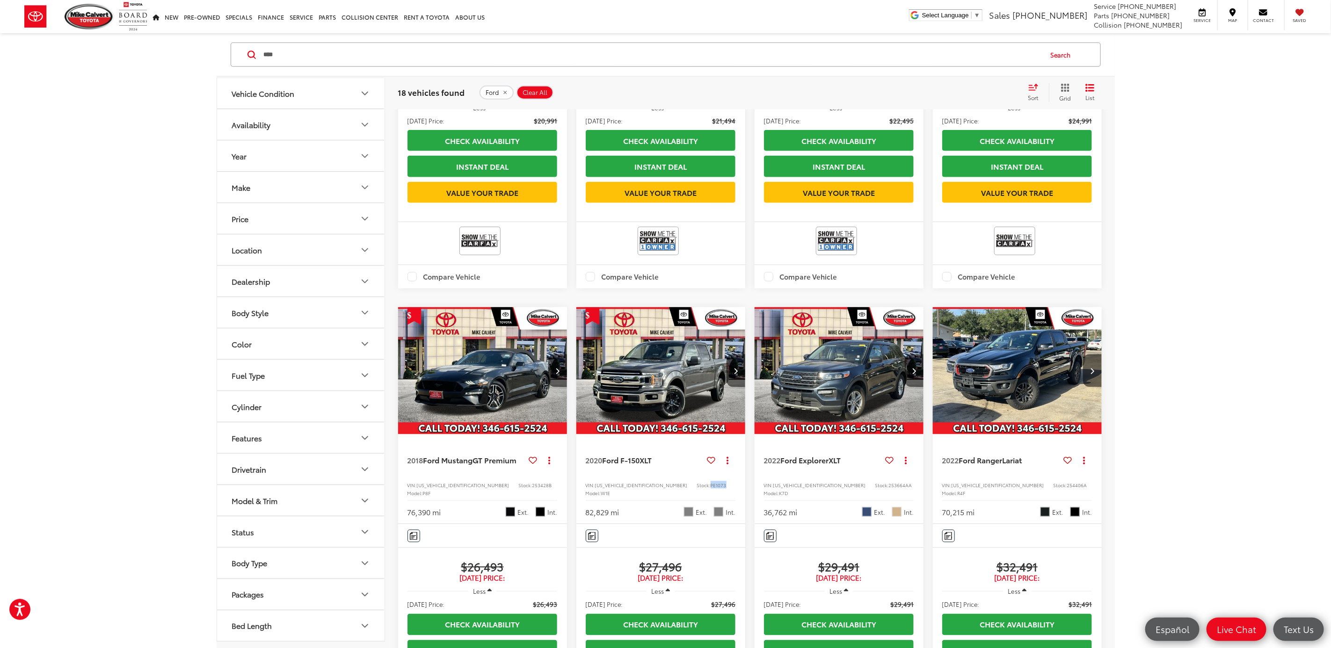
copy span "PE1073"
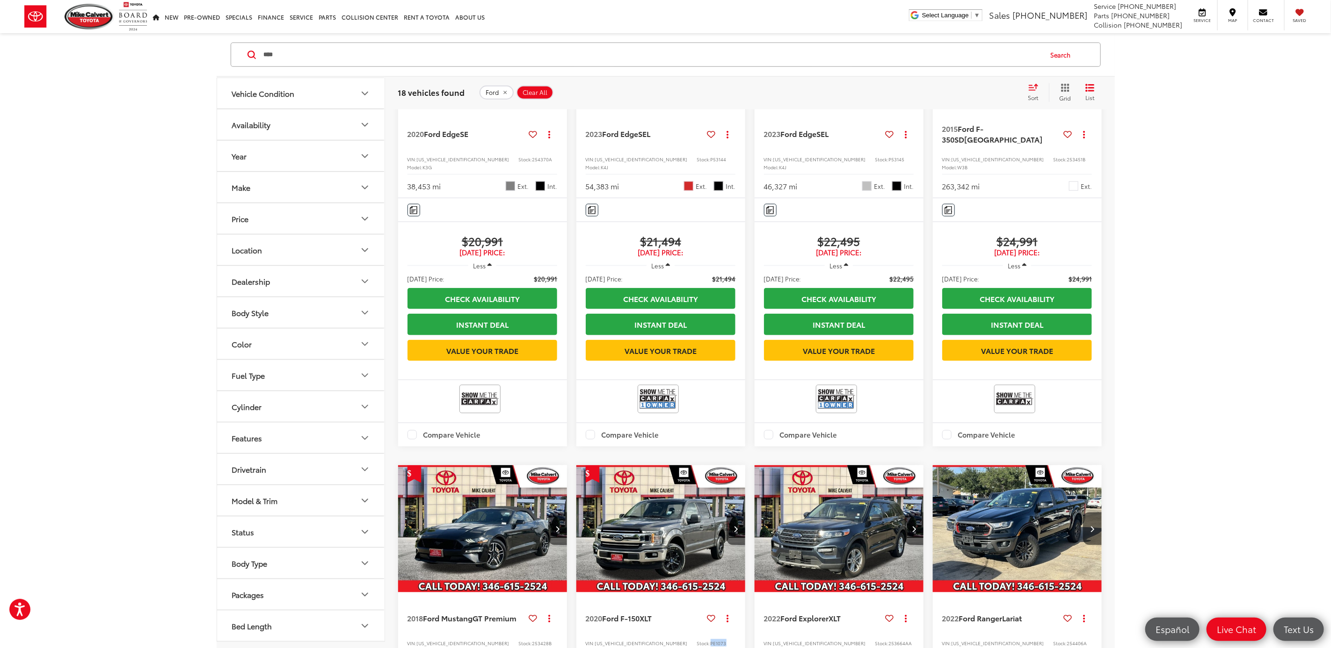
scroll to position [487, 0]
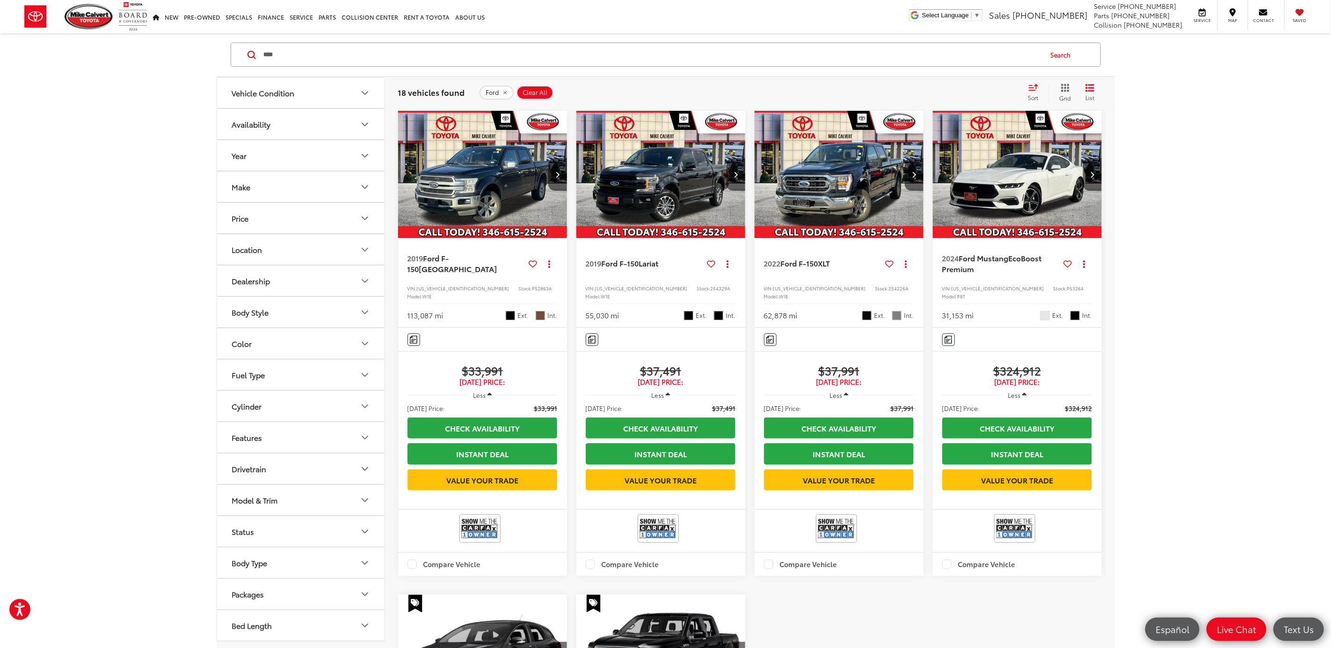
drag, startPoint x: 326, startPoint y: 56, endPoint x: 167, endPoint y: 81, distance: 160.5
click at [167, 81] on div "Vehicle Condition Availability Year Make Price ****** — ******* 15000 326000 Sp…" at bounding box center [665, 616] width 1331 height 1166
paste input "***"
type input "*******"
